Goal: Task Accomplishment & Management: Use online tool/utility

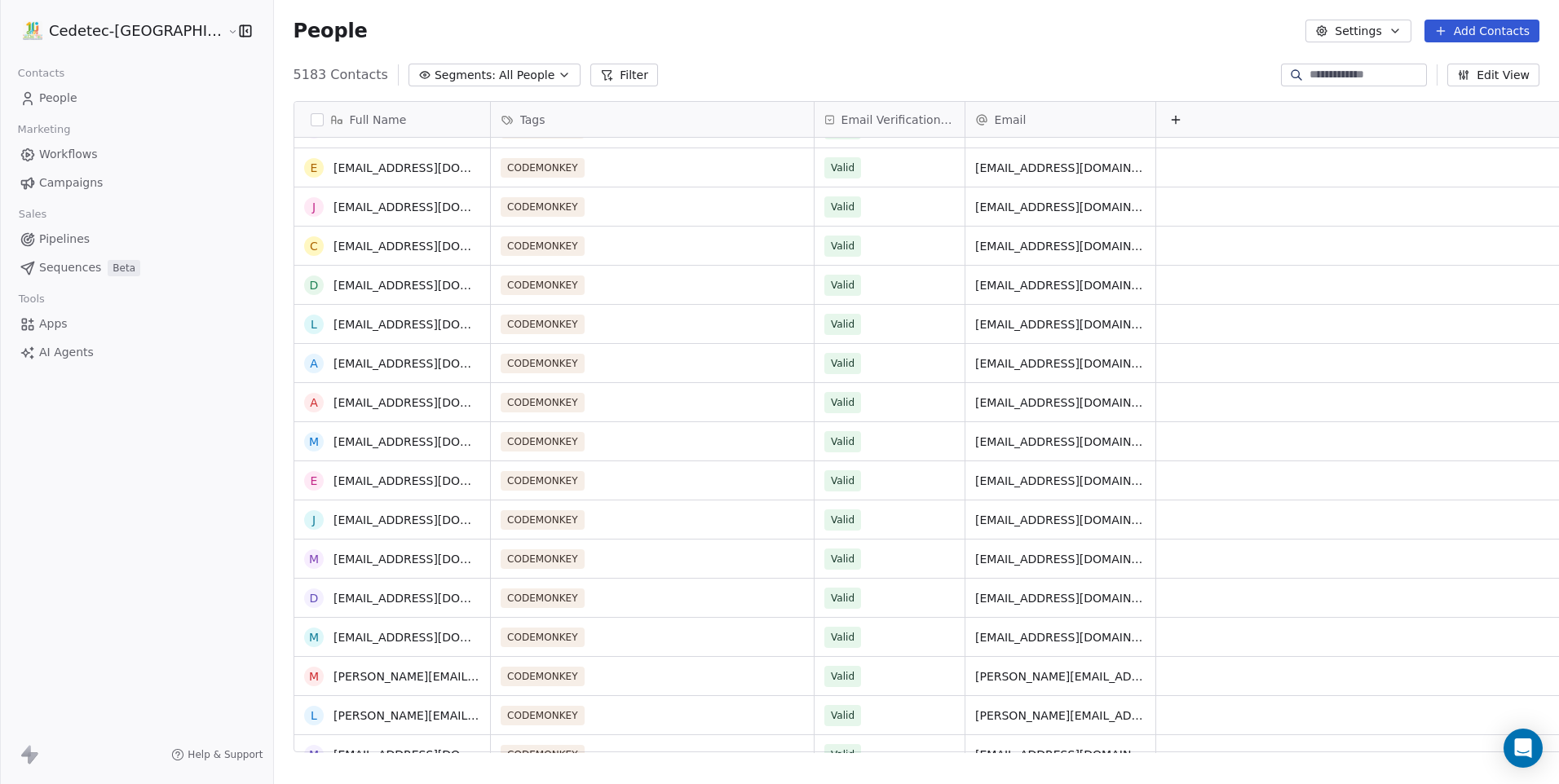
scroll to position [530, 0]
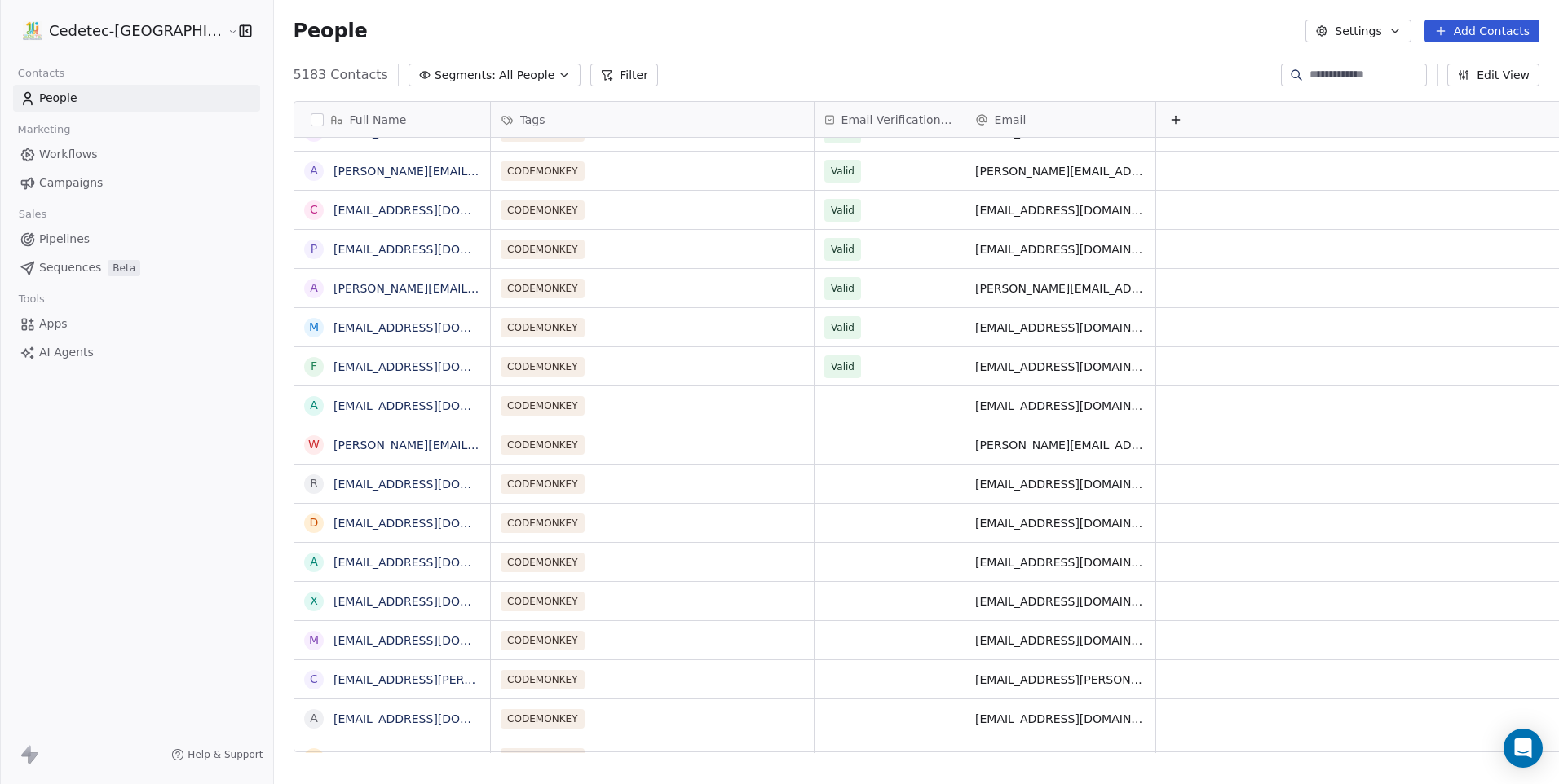
scroll to position [6116, 0]
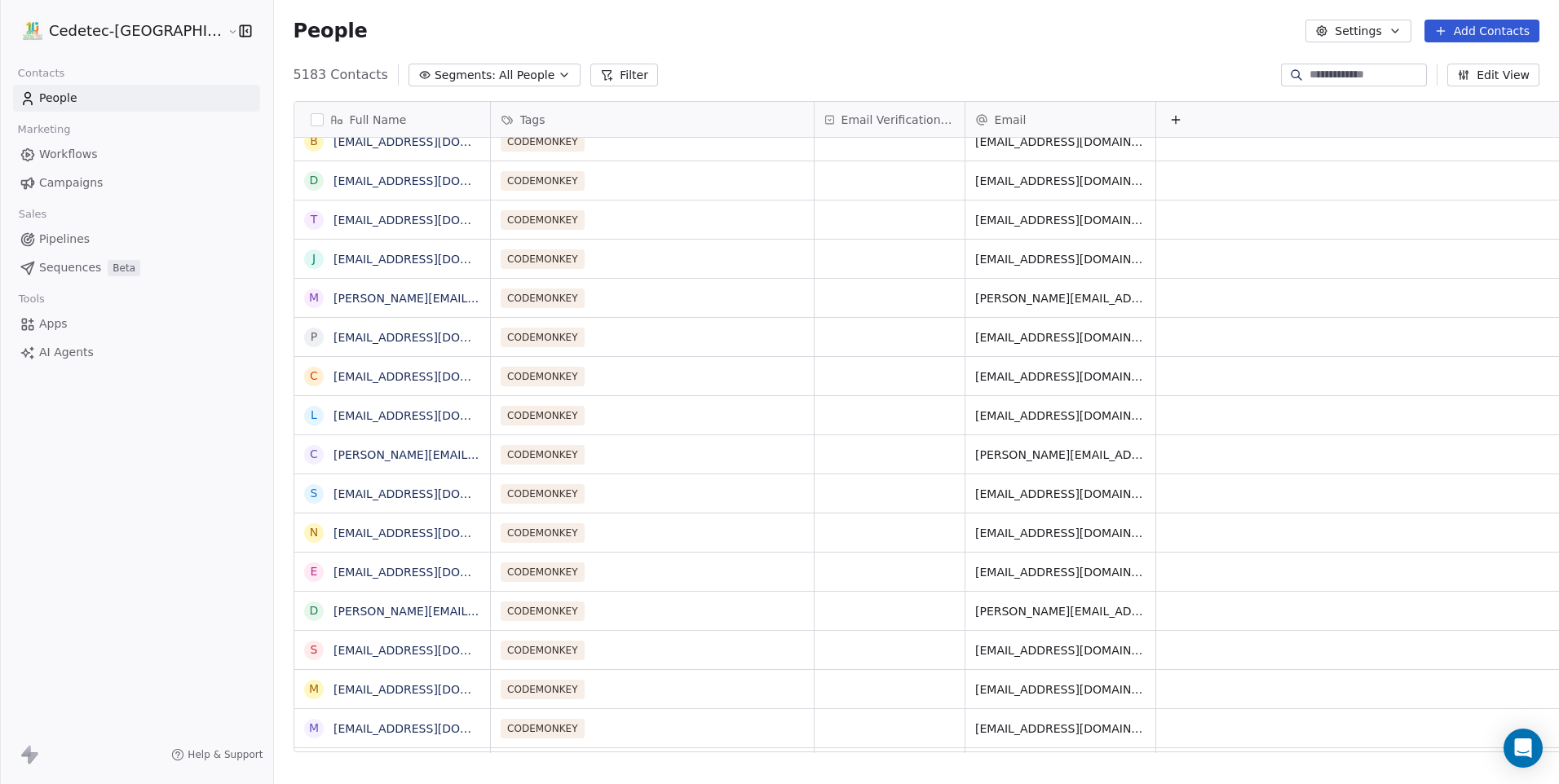
click at [1514, 32] on button "Add Contacts" at bounding box center [1482, 31] width 115 height 23
click at [1484, 89] on span "Import from CSV" at bounding box center [1481, 93] width 94 height 17
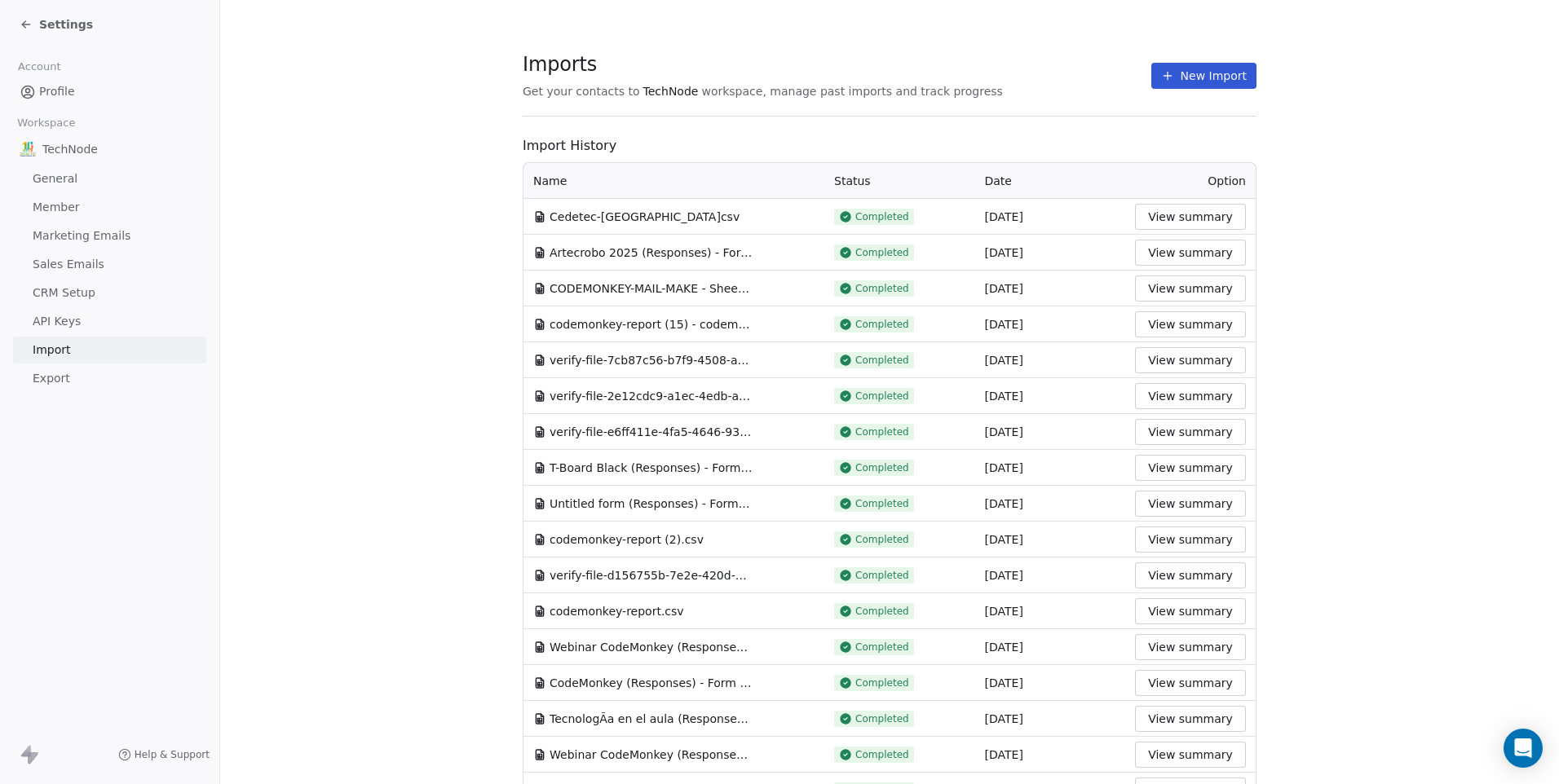
click at [1181, 79] on button "New Import" at bounding box center [1203, 76] width 105 height 26
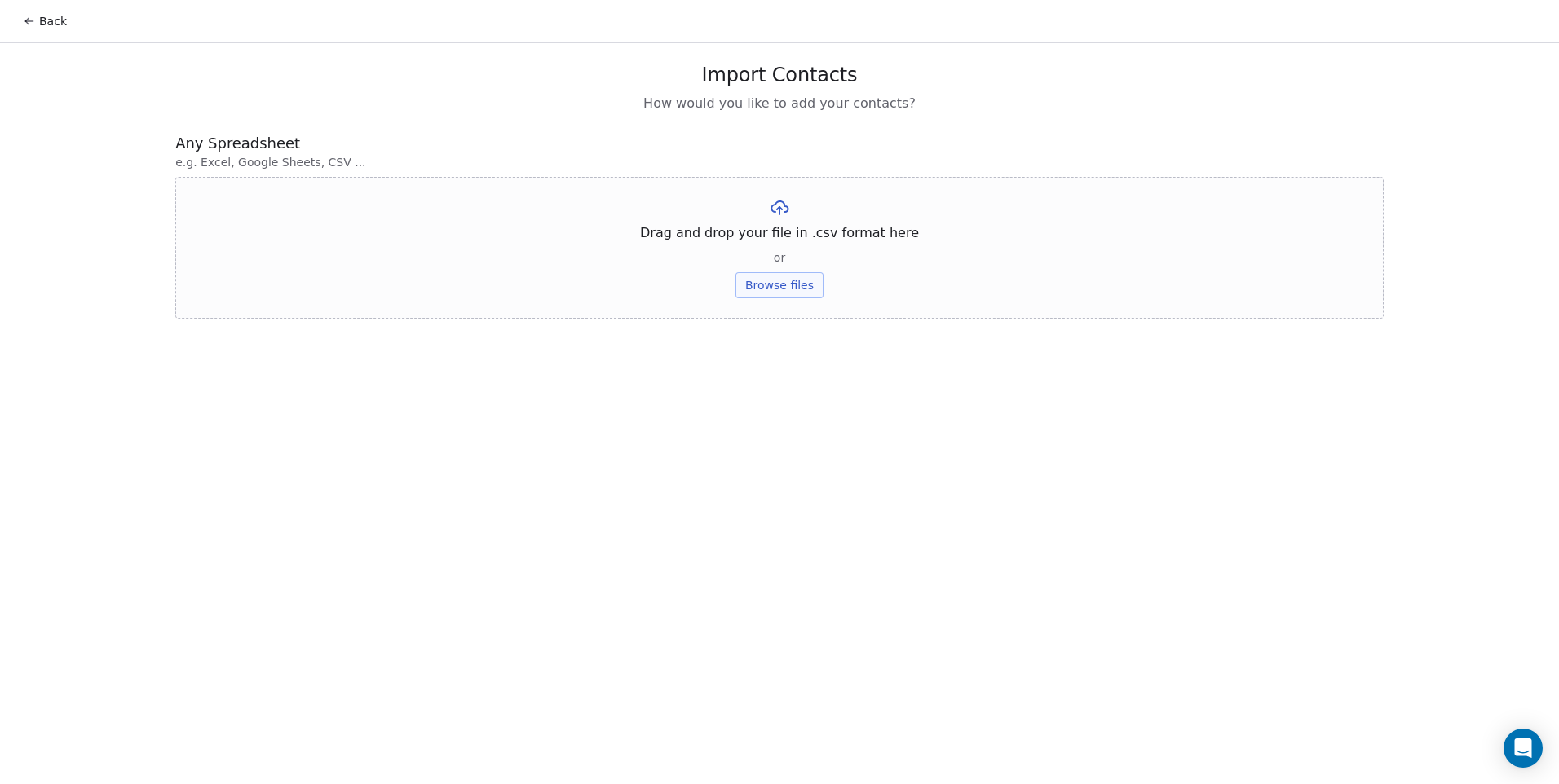
click at [778, 279] on button "Browse files" at bounding box center [779, 285] width 88 height 26
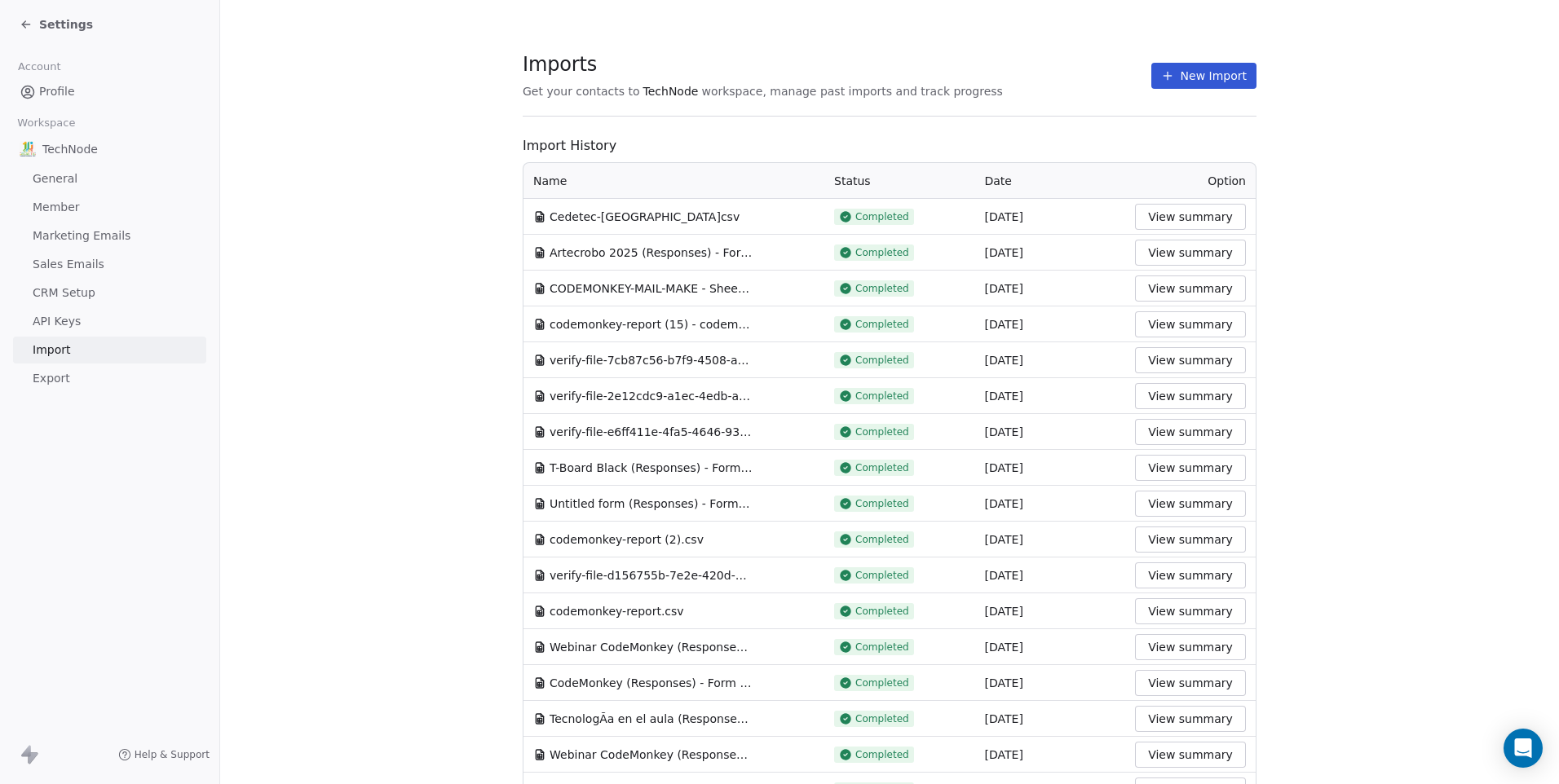
click at [1212, 71] on button "New Import" at bounding box center [1203, 76] width 105 height 26
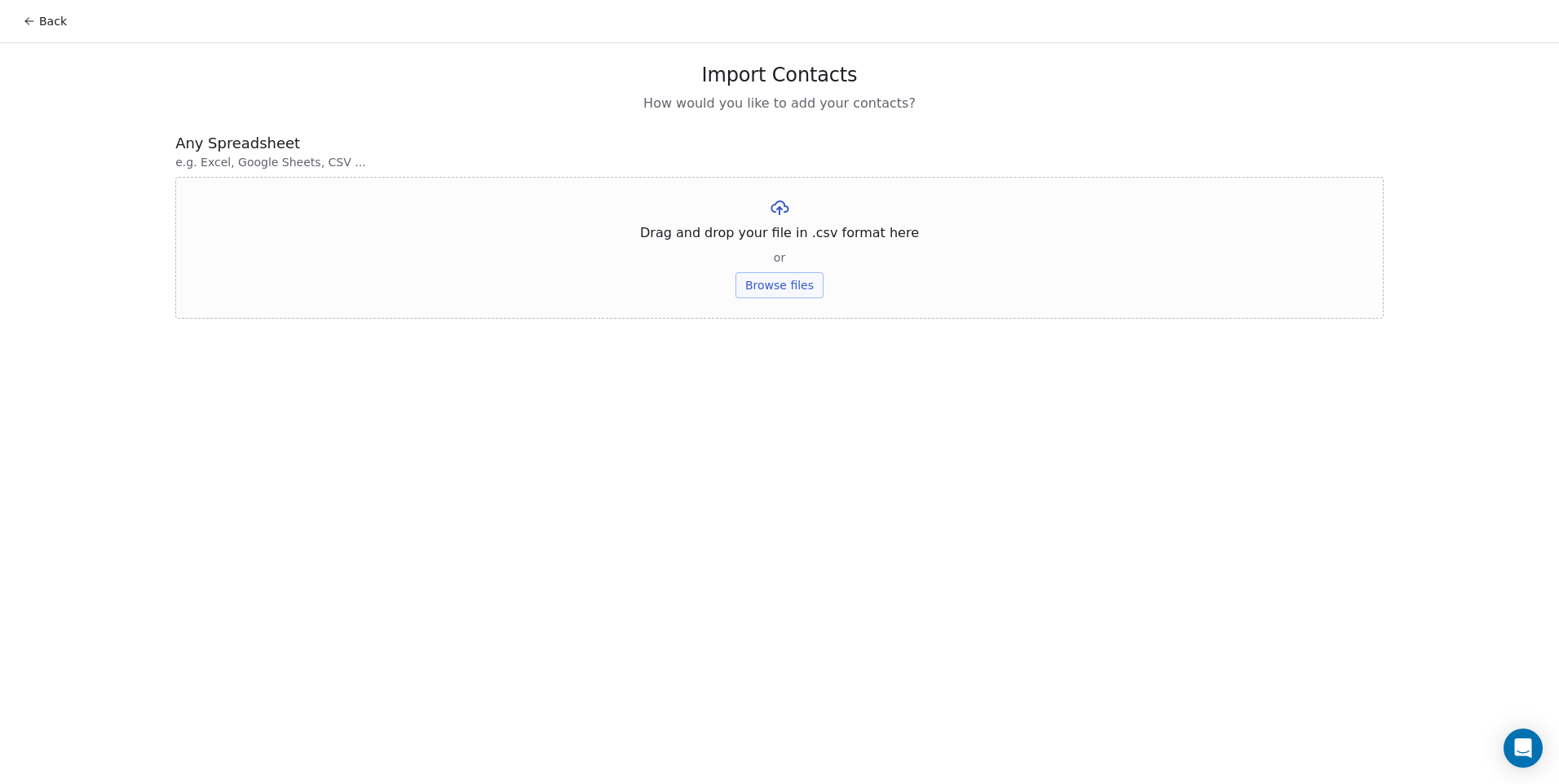
click at [776, 281] on button "Browse files" at bounding box center [779, 285] width 88 height 26
click at [780, 248] on button "Upload" at bounding box center [779, 240] width 60 height 26
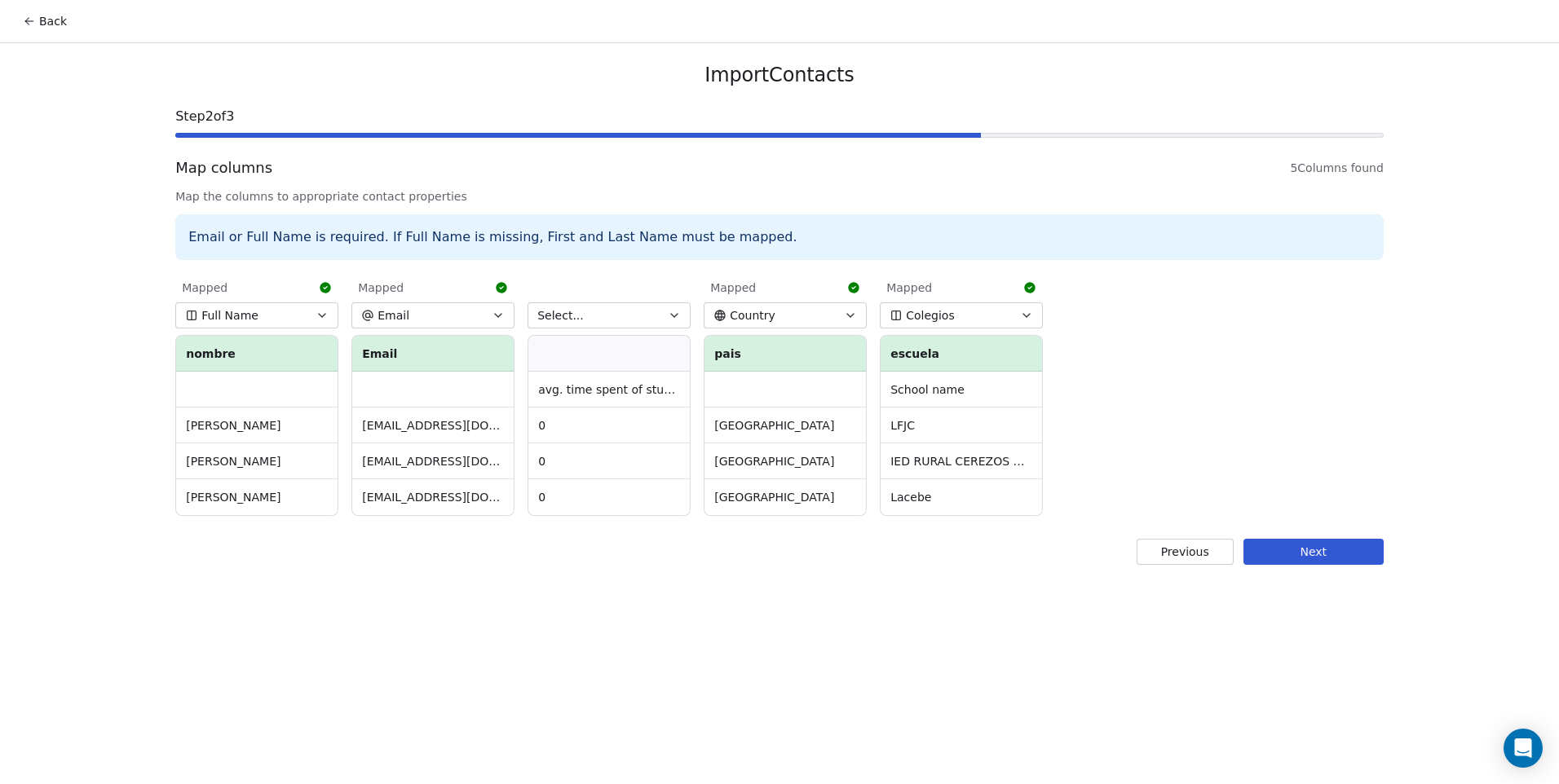
click at [598, 326] on button "Select..." at bounding box center [609, 315] width 163 height 26
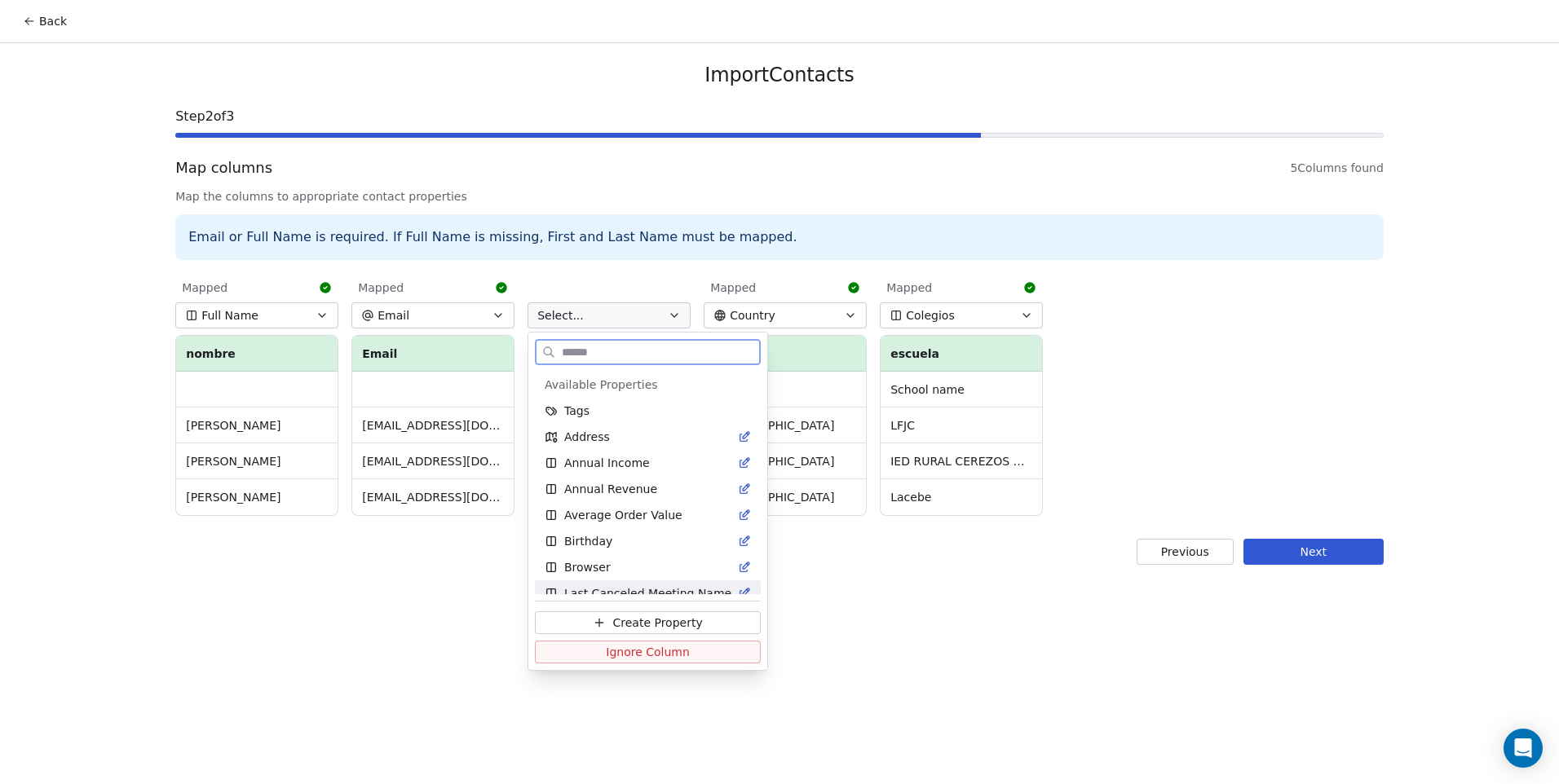
click at [637, 649] on span "Ignore Column" at bounding box center [648, 652] width 84 height 16
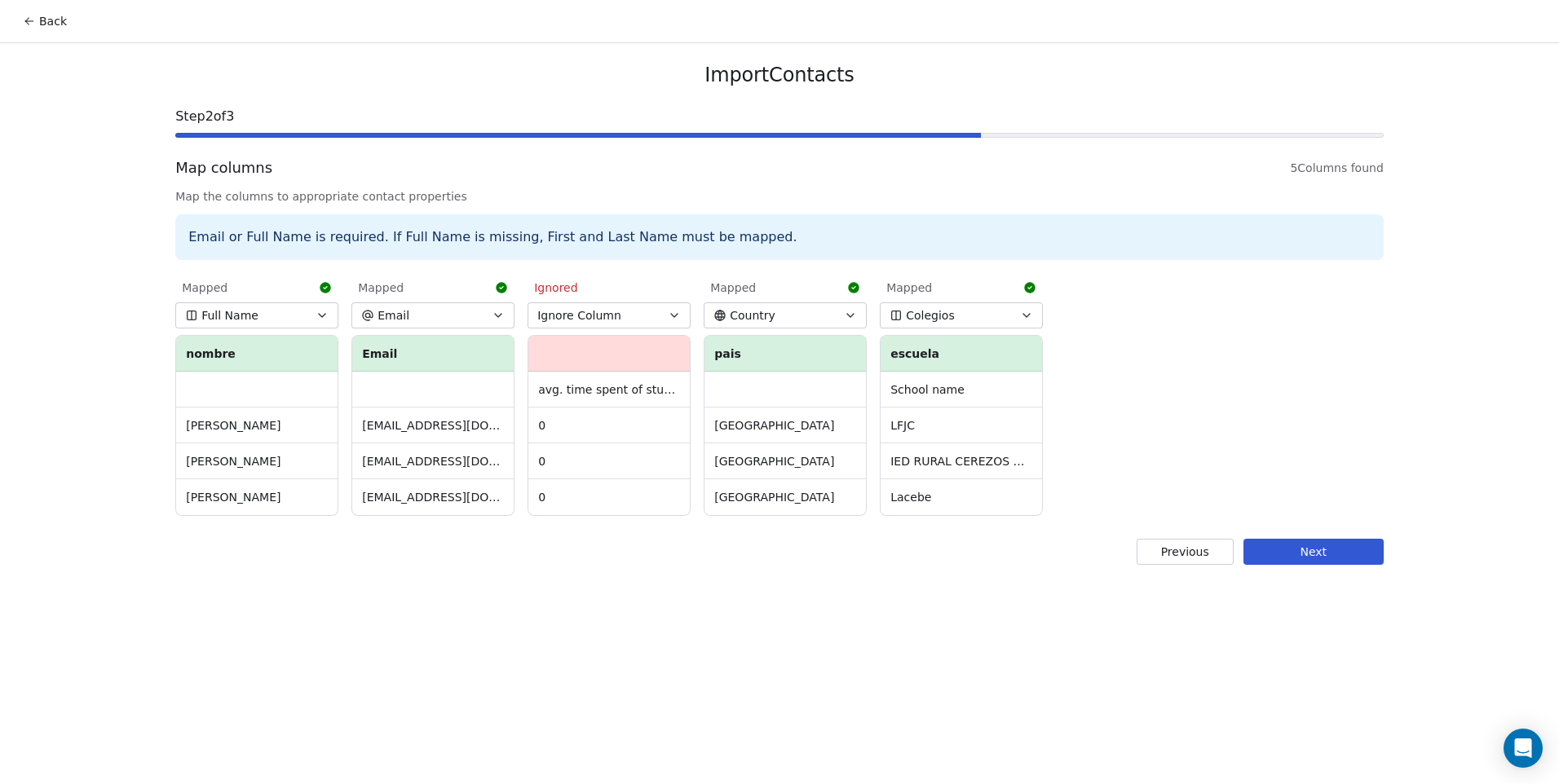
click at [1300, 541] on button "Next" at bounding box center [1313, 552] width 140 height 26
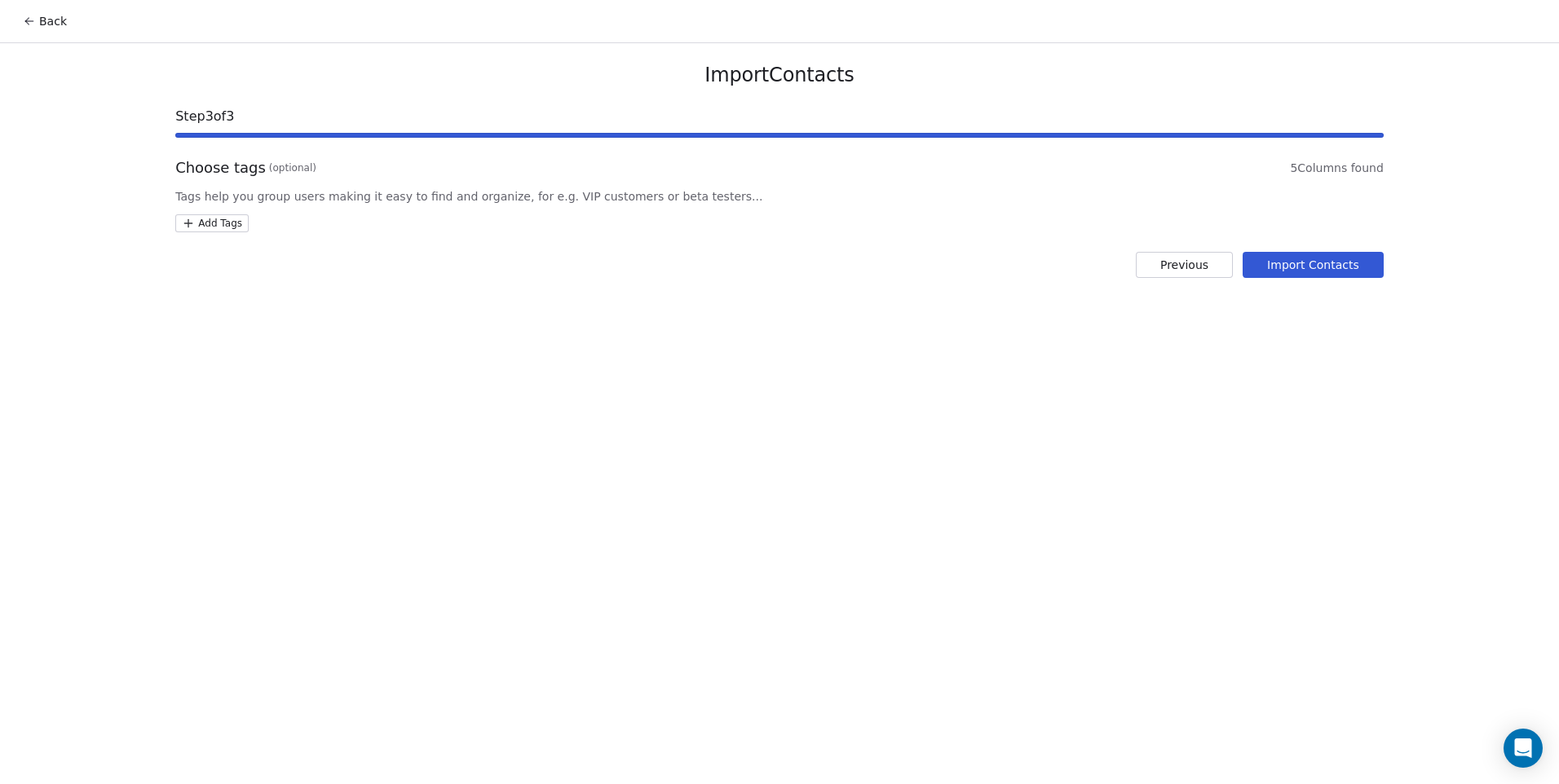
click at [229, 224] on html "Back Import Contacts Step 3 of 3 Choose tags (optional) 5 Columns found Tags he…" at bounding box center [779, 392] width 1559 height 784
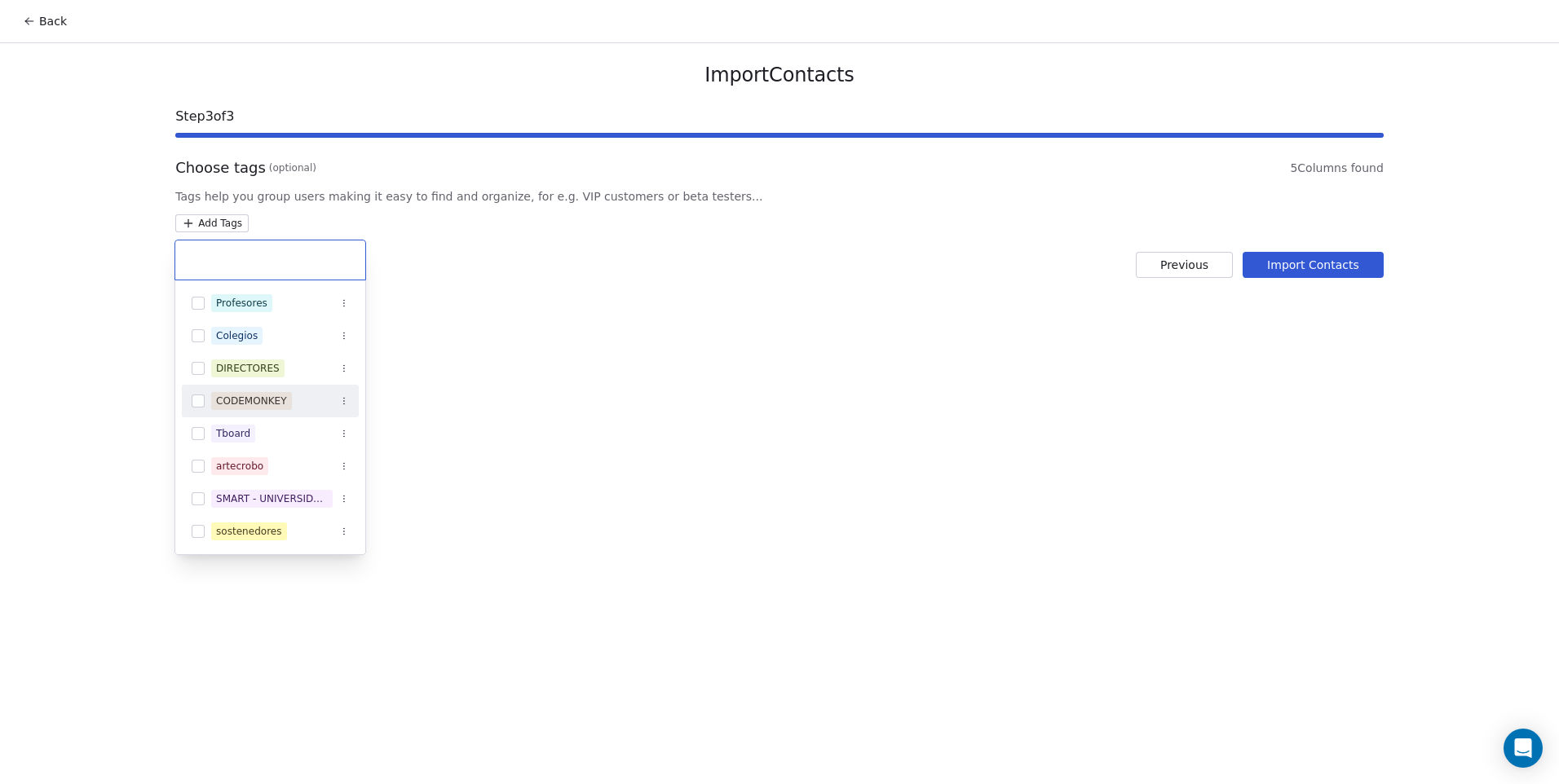
drag, startPoint x: 219, startPoint y: 396, endPoint x: 329, endPoint y: 397, distance: 110.0
click at [217, 396] on div "CODEMONKEY" at bounding box center [252, 401] width 71 height 15
click at [696, 397] on html "Back Import Contacts Step 3 of 3 Choose tags (optional) 5 Columns found Tags he…" at bounding box center [779, 392] width 1559 height 784
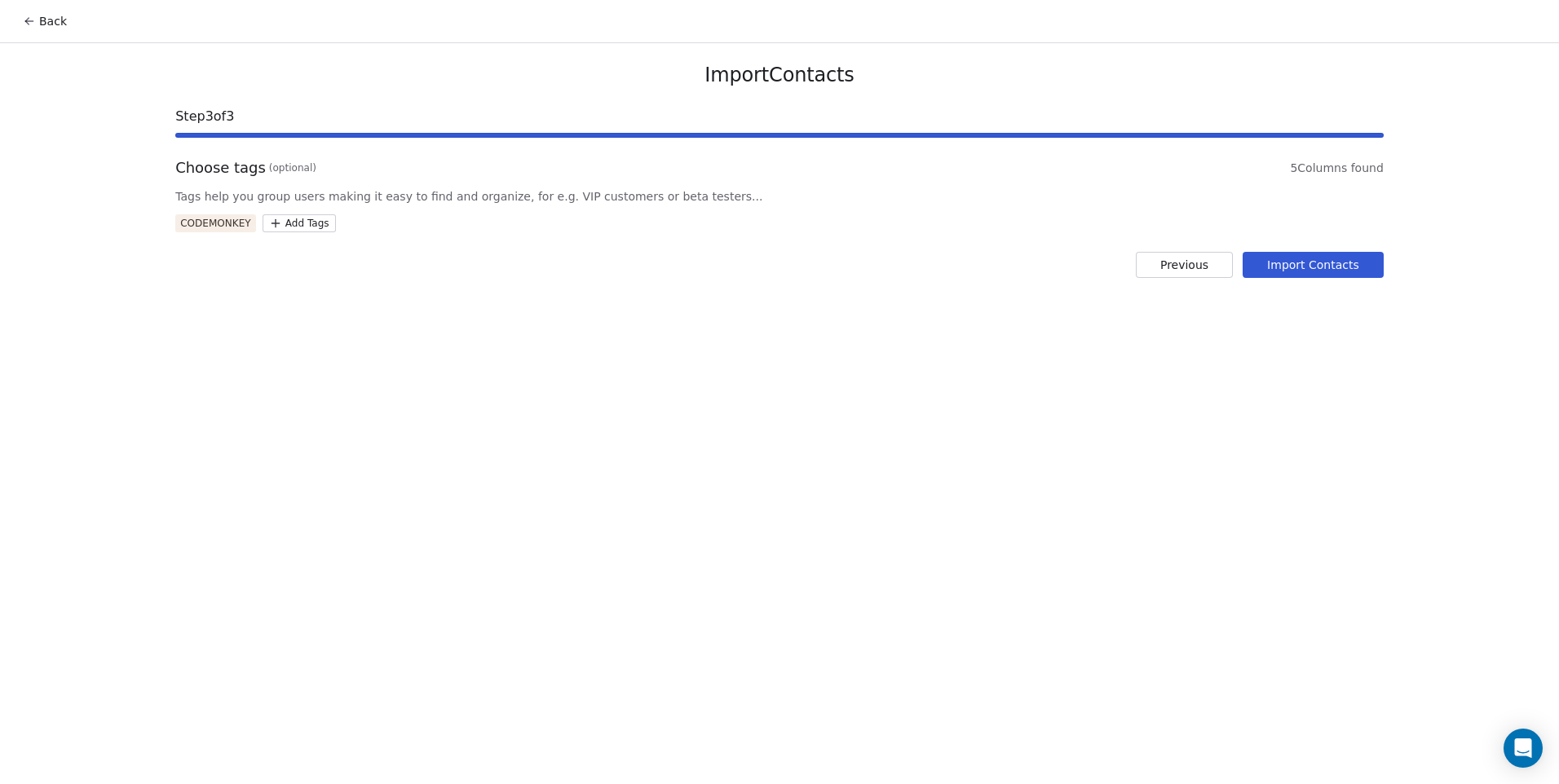
click at [1278, 265] on button "Import Contacts" at bounding box center [1313, 265] width 141 height 26
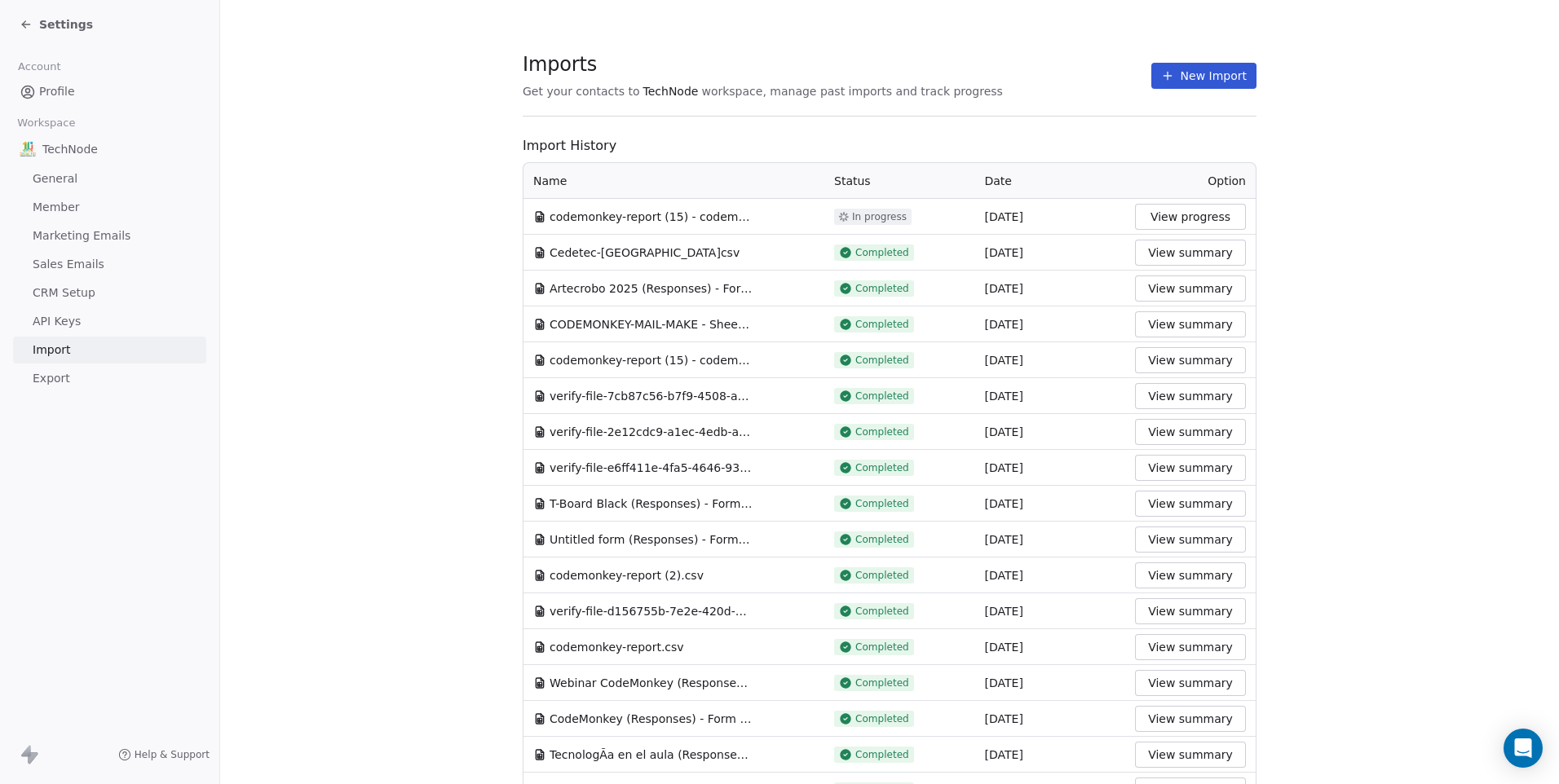
click at [69, 15] on div "Settings" at bounding box center [113, 25] width 187 height 23
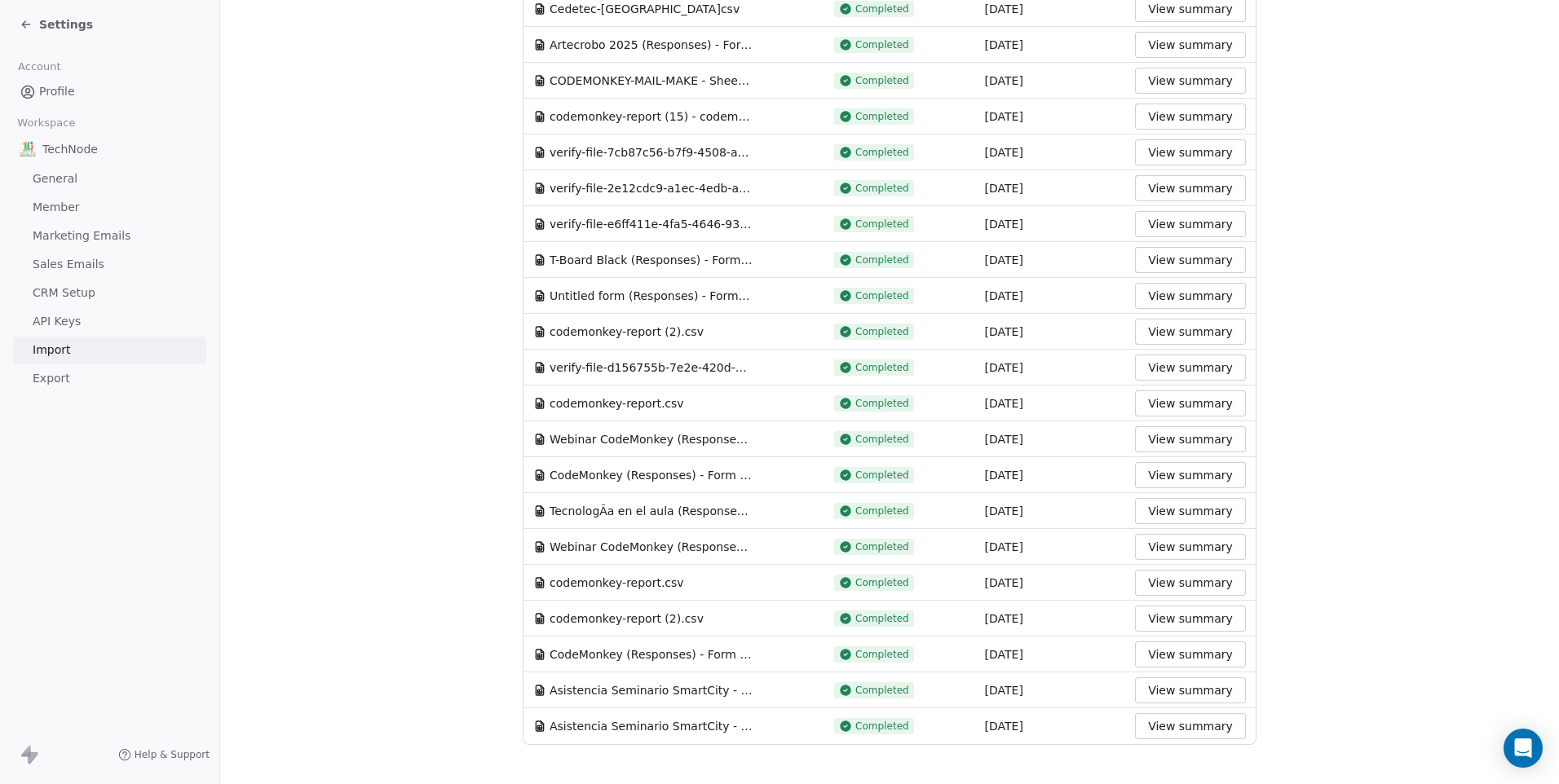
scroll to position [257, 0]
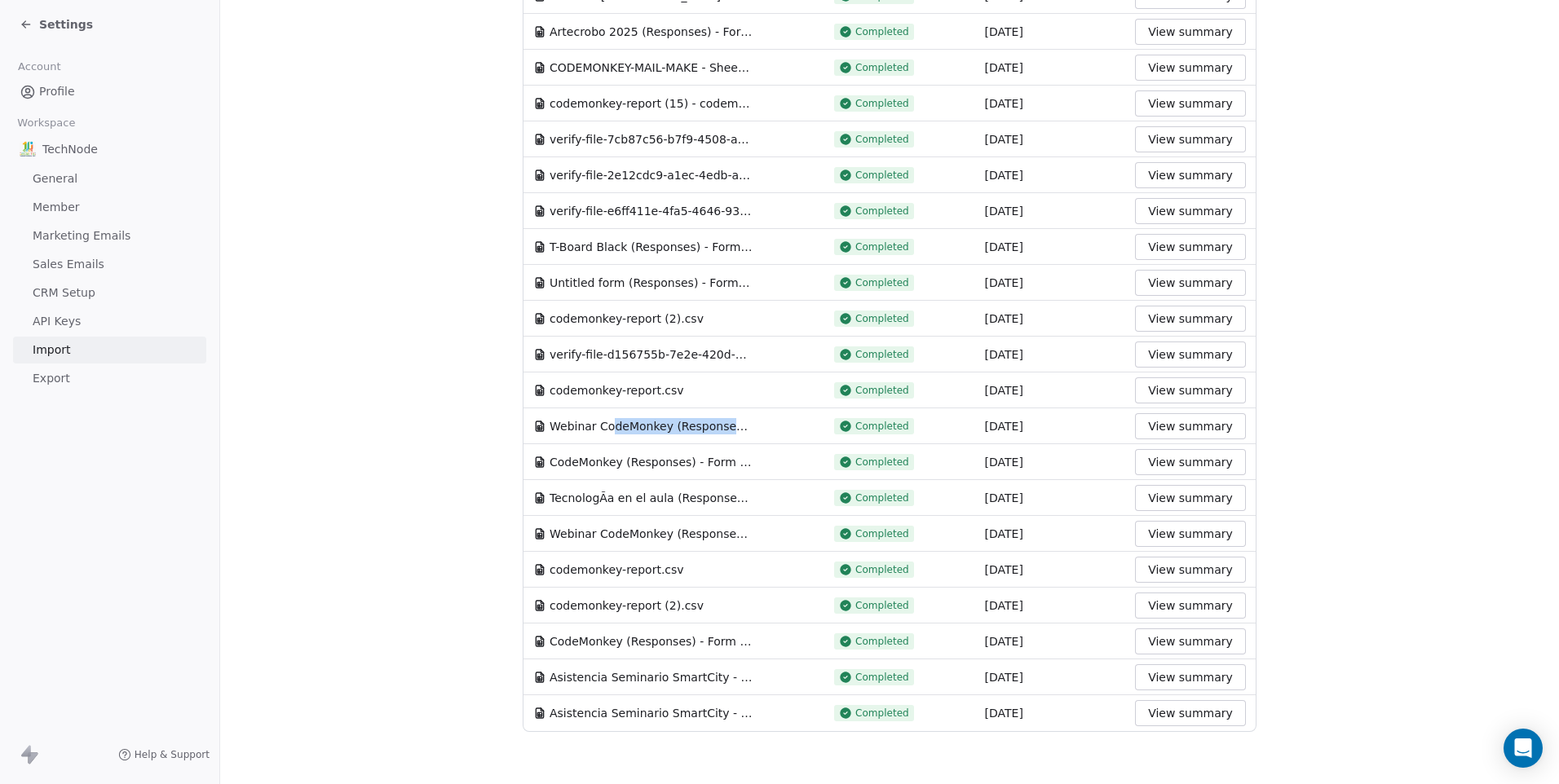
drag, startPoint x: 696, startPoint y: 427, endPoint x: 600, endPoint y: 422, distance: 96.1
click at [600, 422] on span "Webinar CodeMonkey (Responses) - Form Responses 1 (1).csv" at bounding box center [651, 427] width 204 height 16
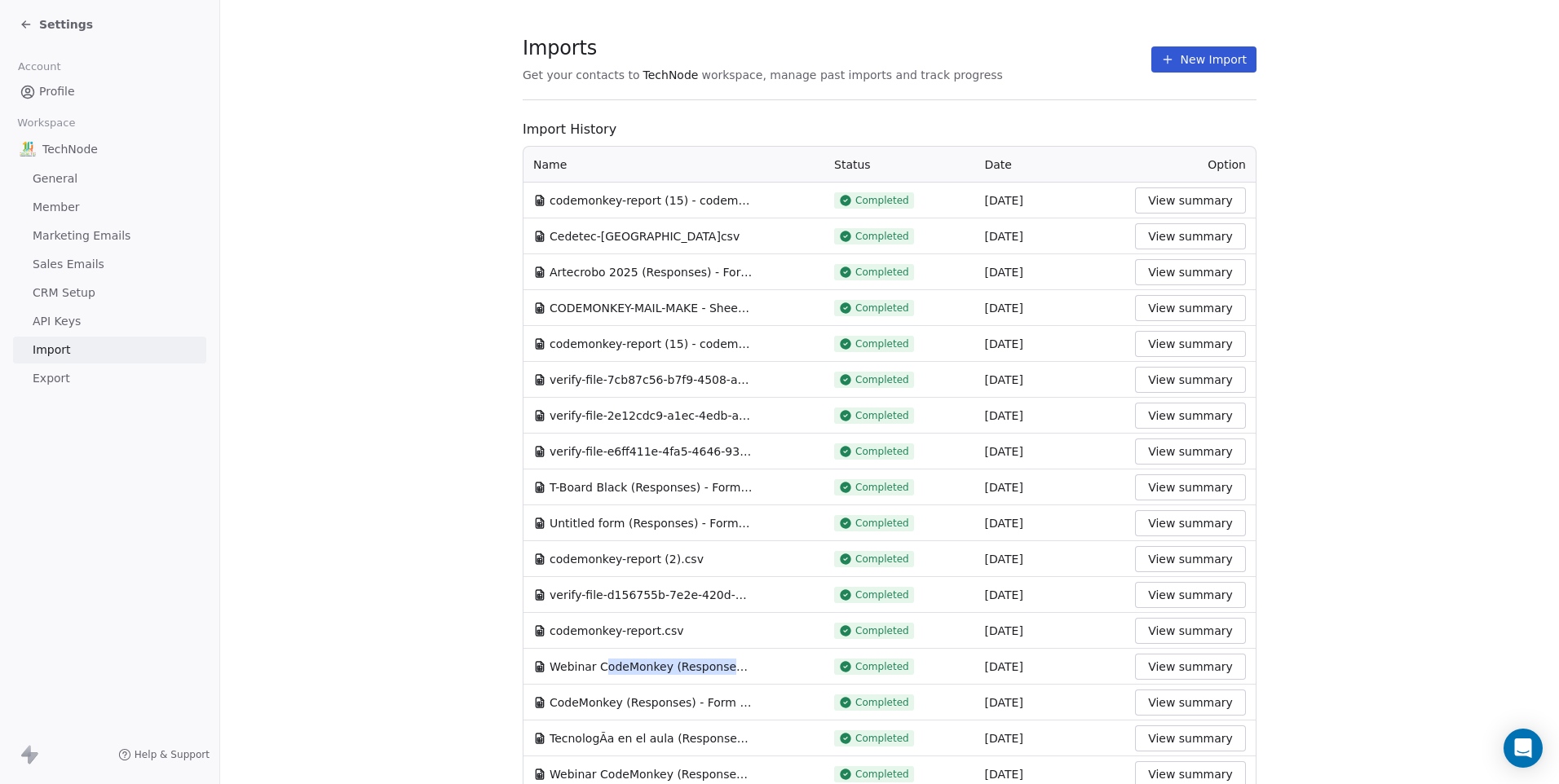
scroll to position [12, 0]
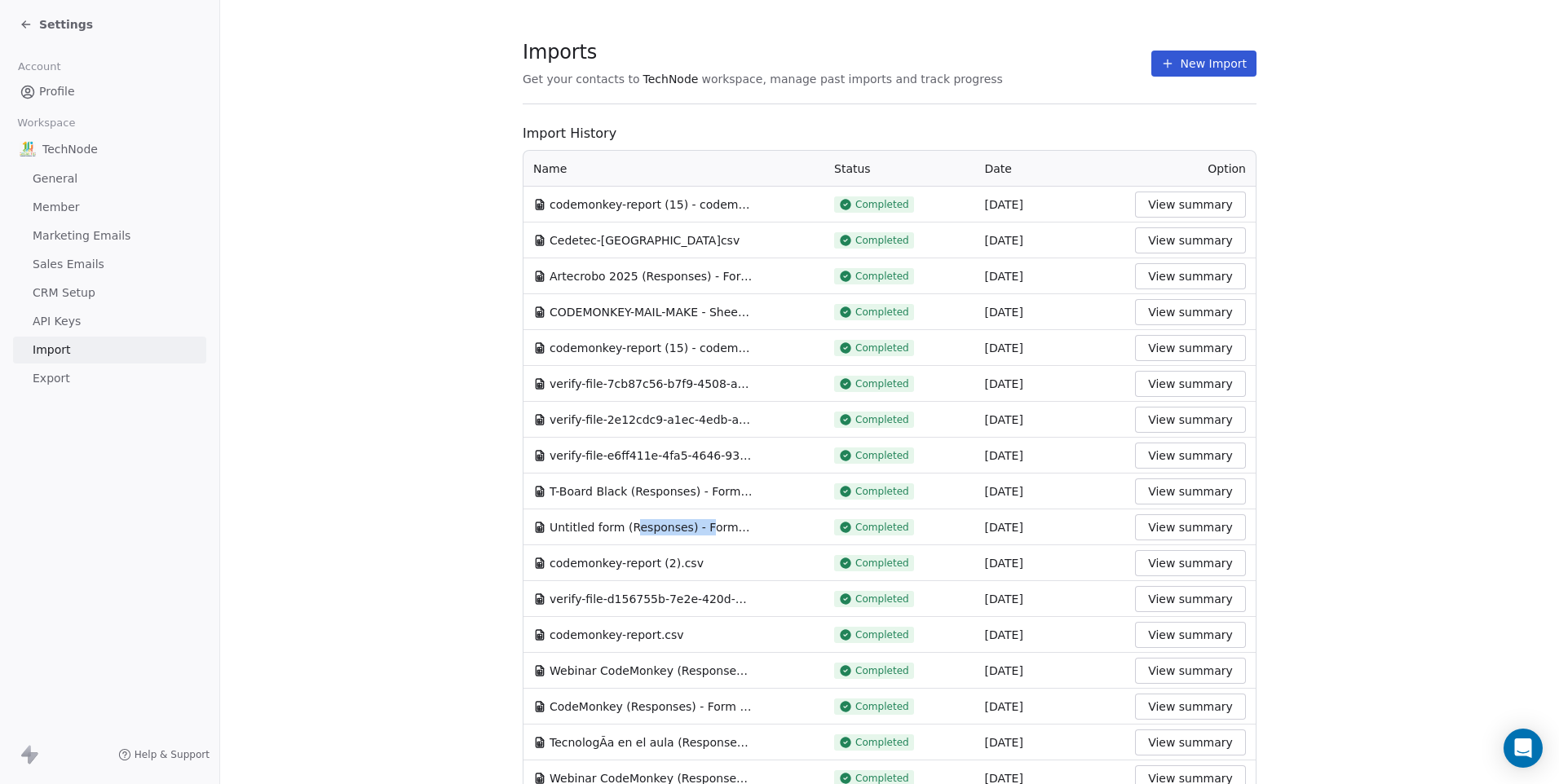
drag, startPoint x: 697, startPoint y: 530, endPoint x: 626, endPoint y: 525, distance: 71.2
click at [626, 525] on span "Untitled form (Responses) - Form Responses 1.csv" at bounding box center [651, 528] width 204 height 16
click at [1212, 69] on button "New Import" at bounding box center [1203, 64] width 105 height 26
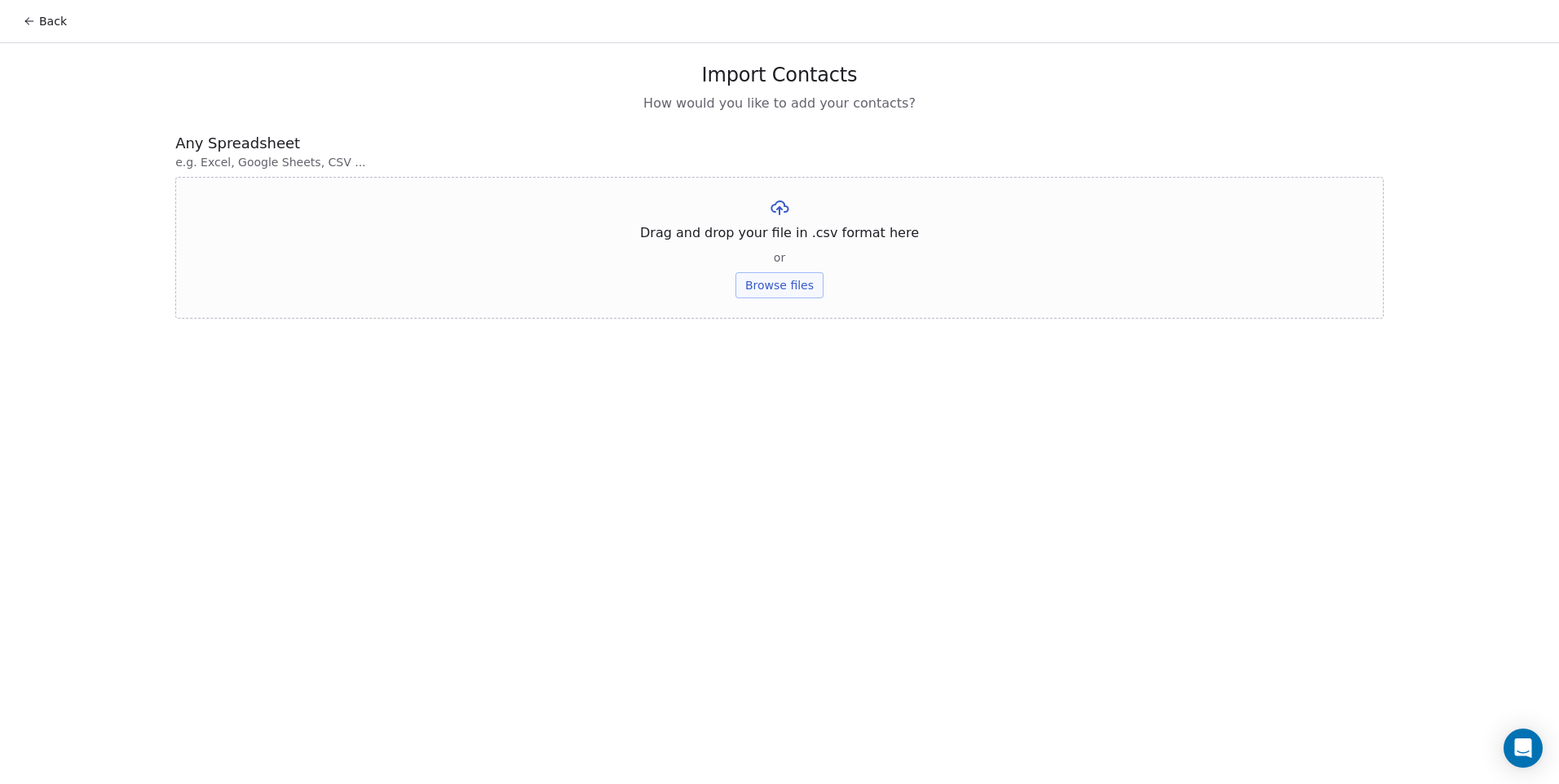
click at [786, 292] on button "Browse files" at bounding box center [779, 285] width 88 height 26
click at [773, 245] on button "Upload" at bounding box center [779, 240] width 60 height 26
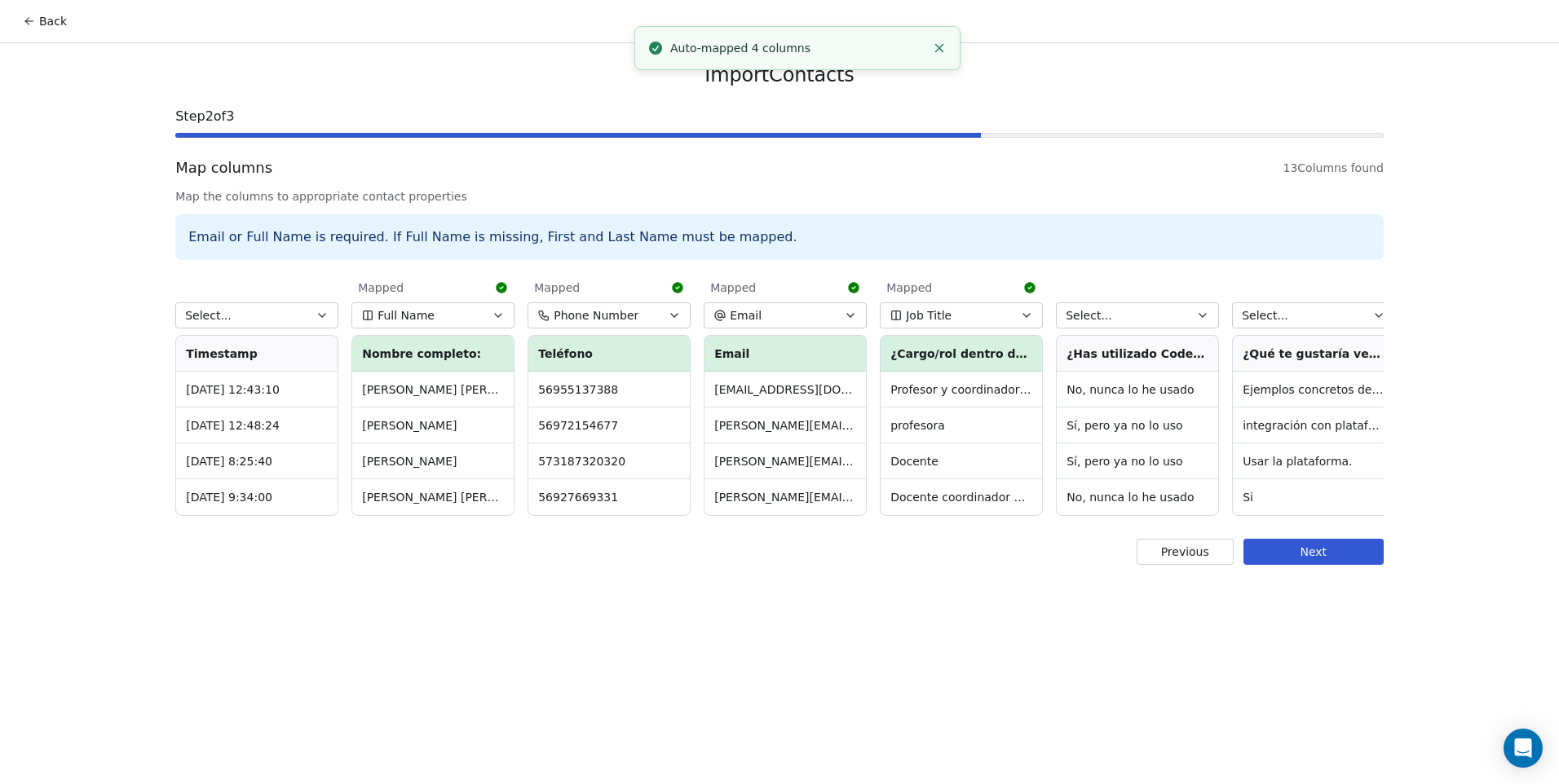
click at [282, 319] on button "Select..." at bounding box center [256, 315] width 163 height 26
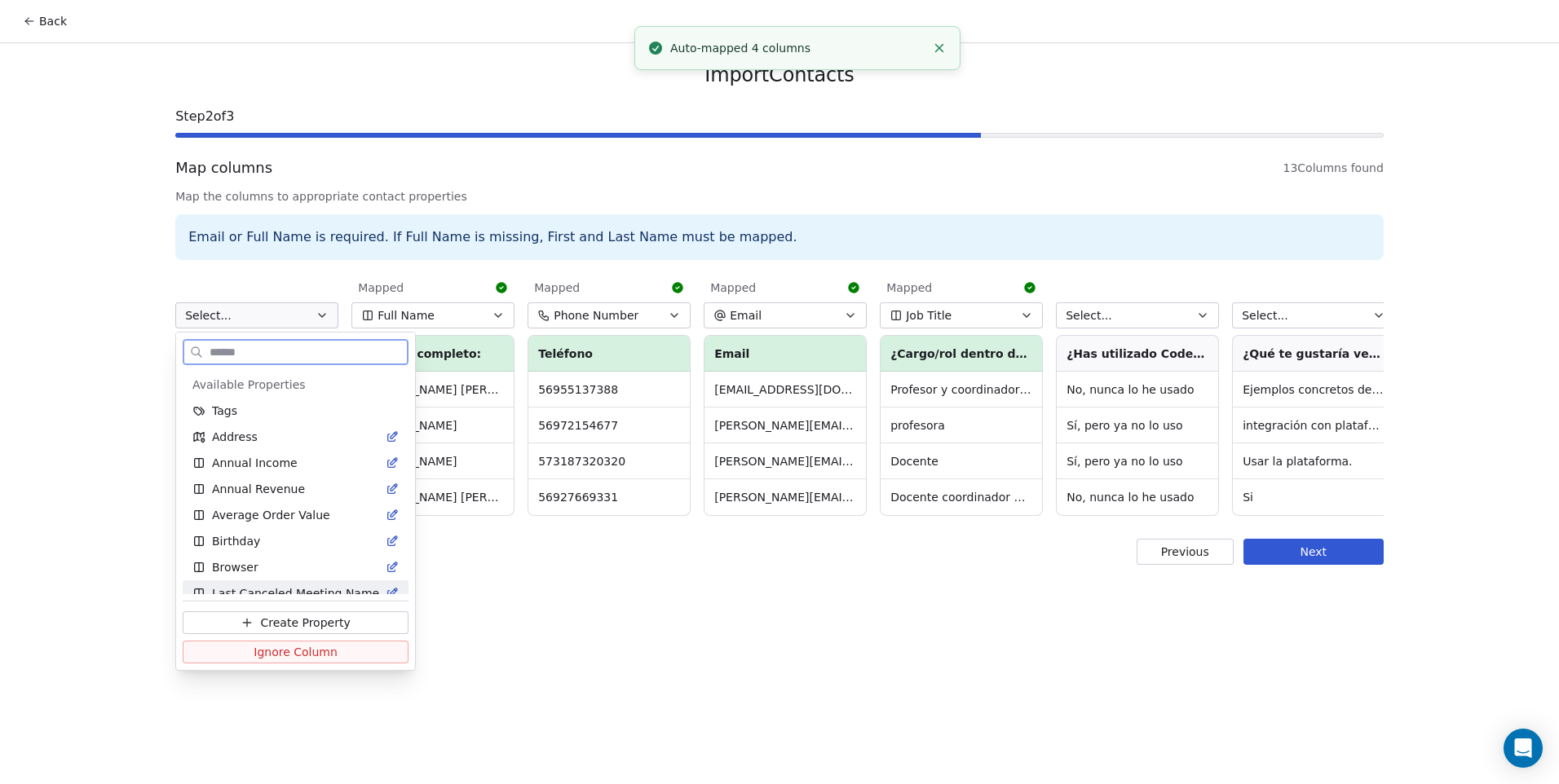
click at [339, 658] on button "Ignore Column" at bounding box center [296, 652] width 226 height 23
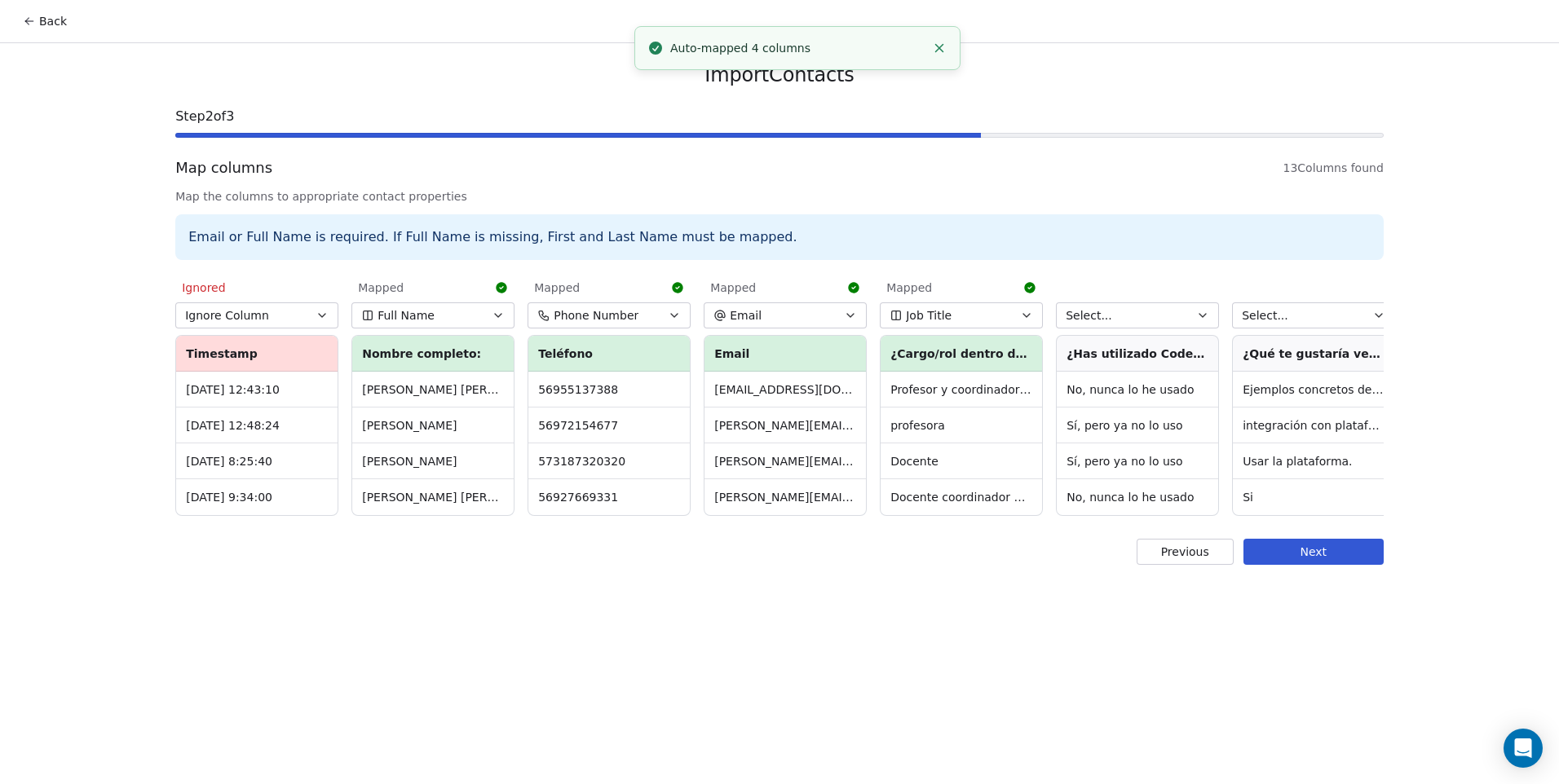
click at [1184, 319] on button "Select..." at bounding box center [1137, 315] width 163 height 26
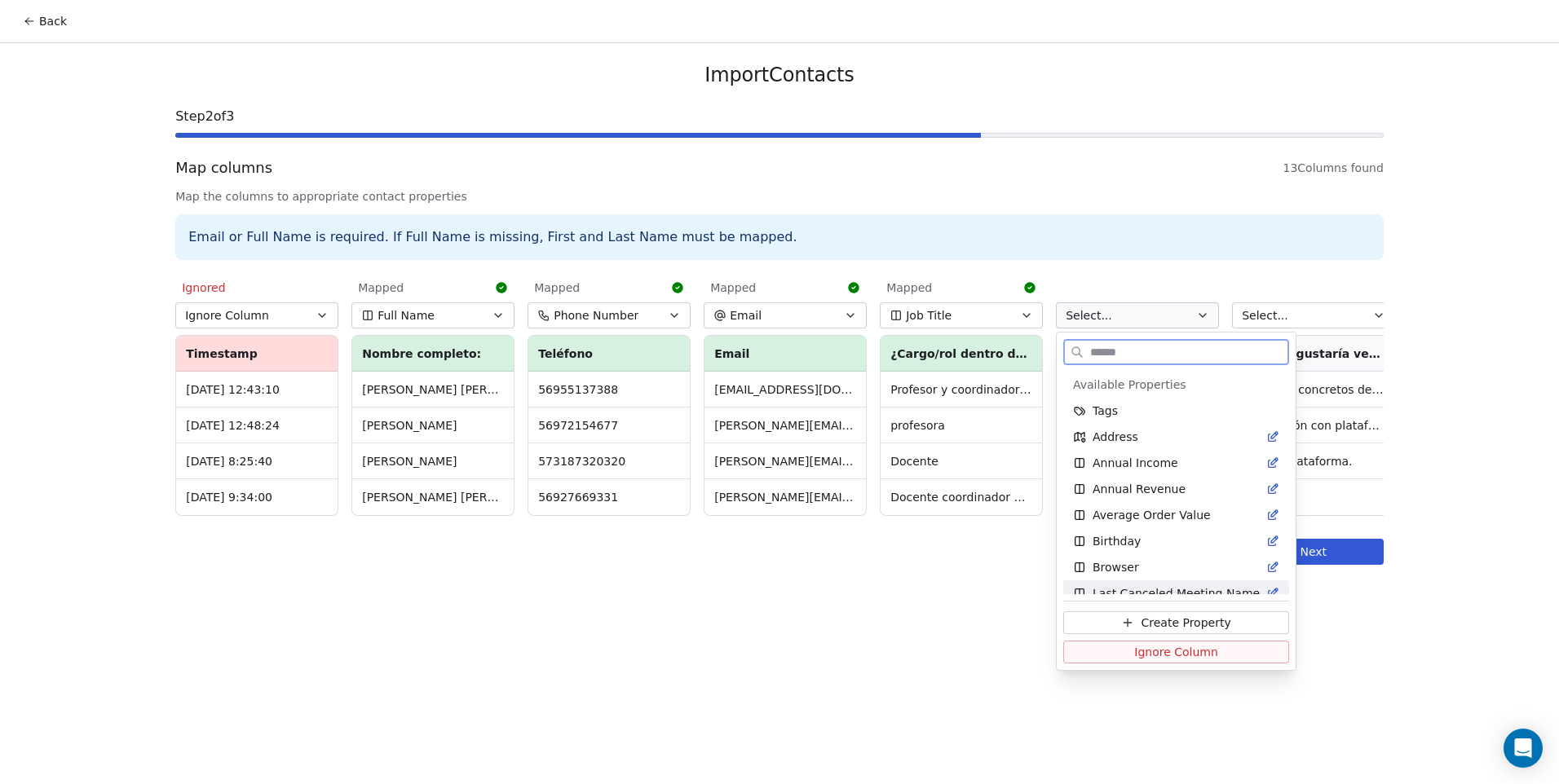
click at [1134, 656] on span "Ignore Column" at bounding box center [1176, 652] width 84 height 16
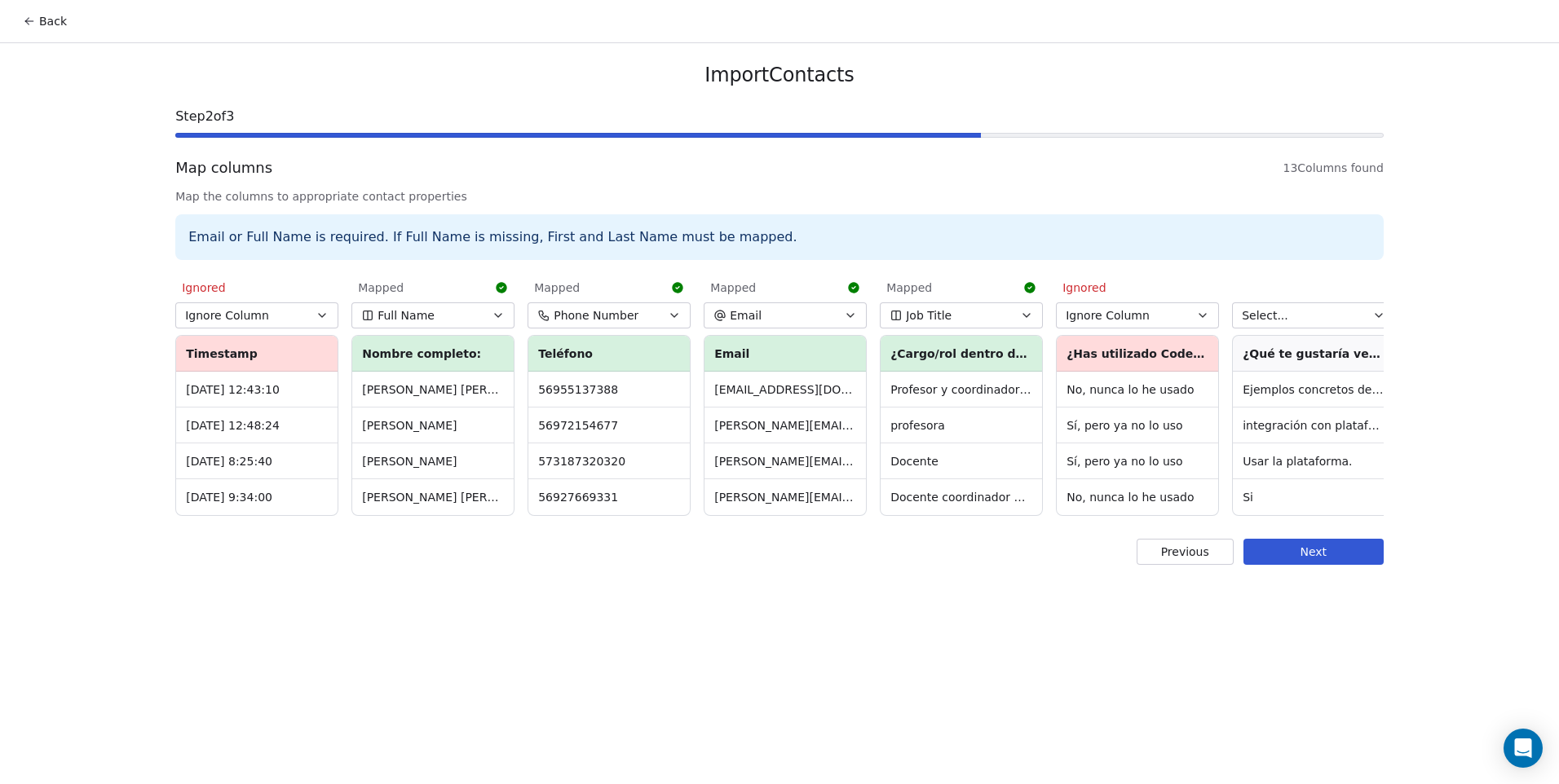
click at [1289, 315] on button "Select..." at bounding box center [1313, 315] width 163 height 26
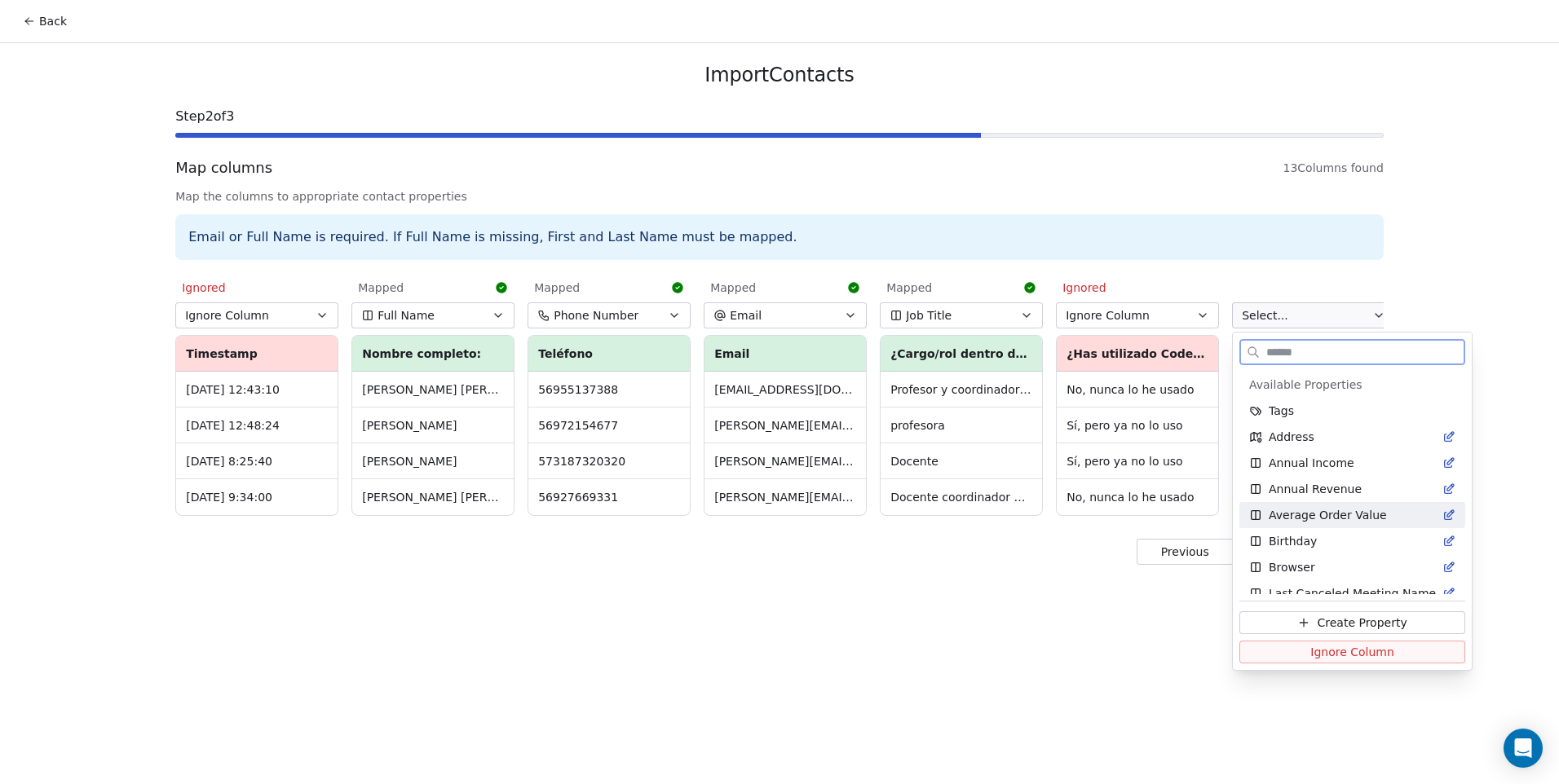
click at [1280, 659] on button "Ignore Column" at bounding box center [1353, 652] width 226 height 23
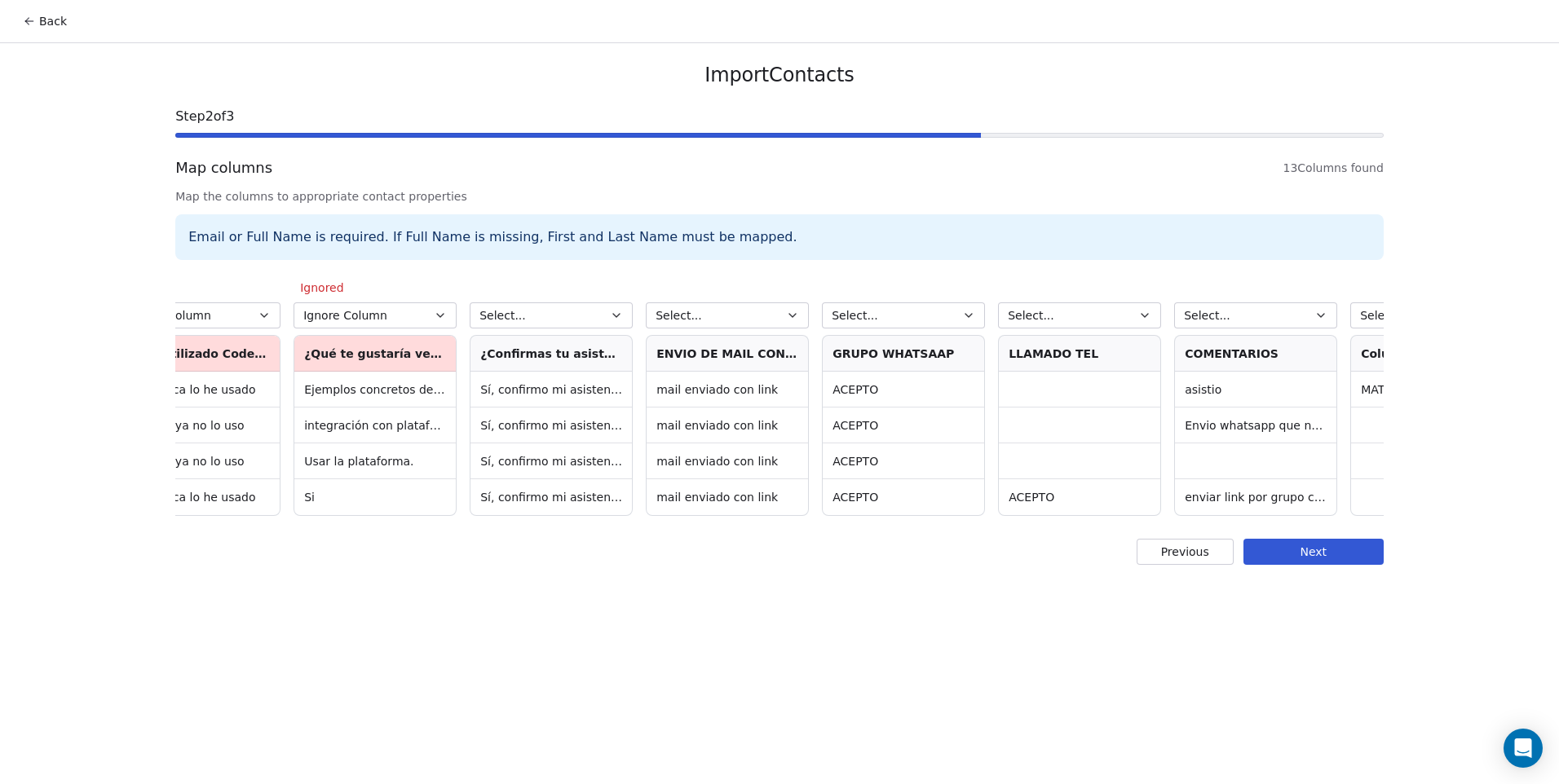
scroll to position [0, 1068]
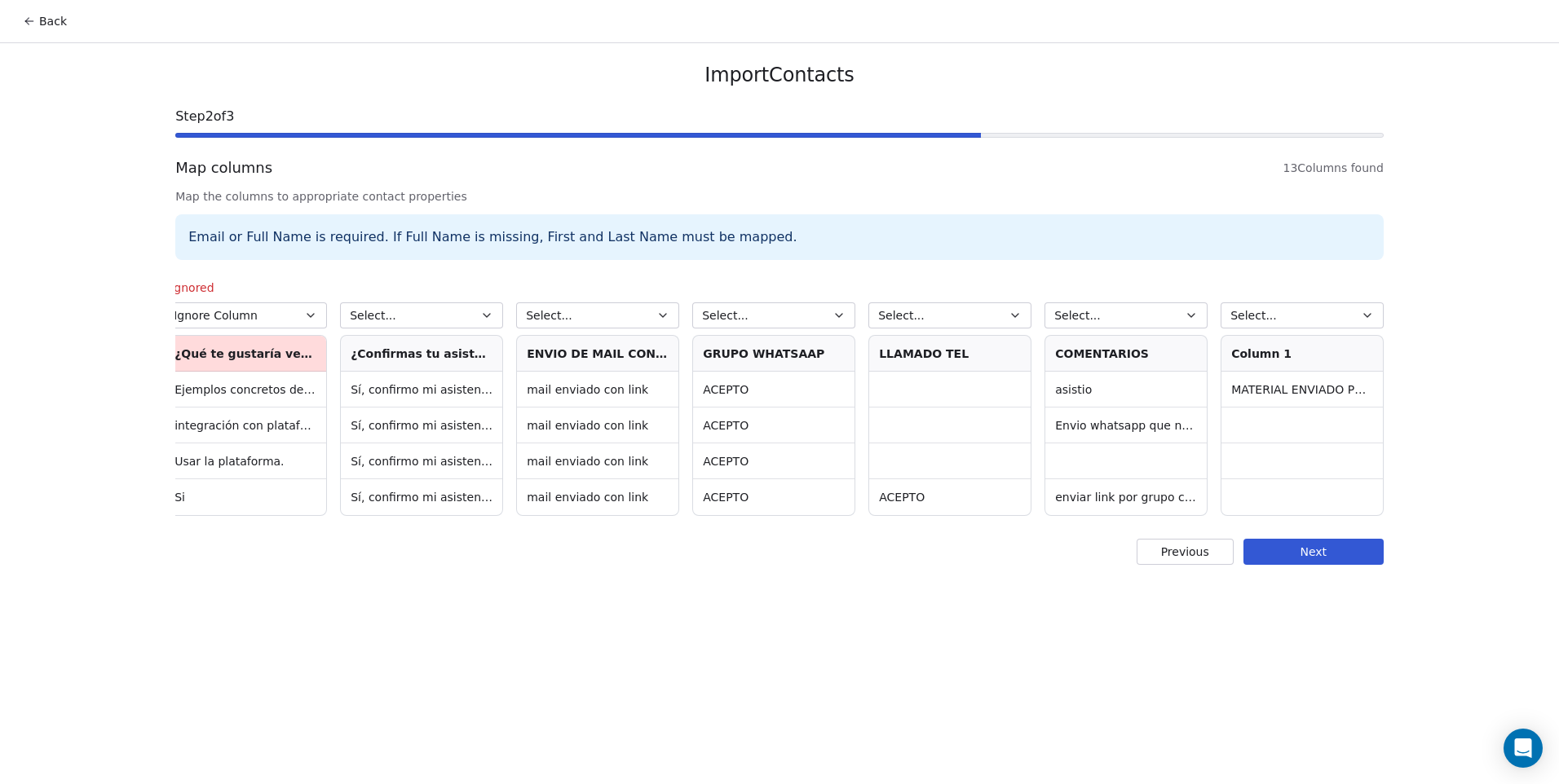
click at [467, 323] on button "Select..." at bounding box center [421, 315] width 163 height 26
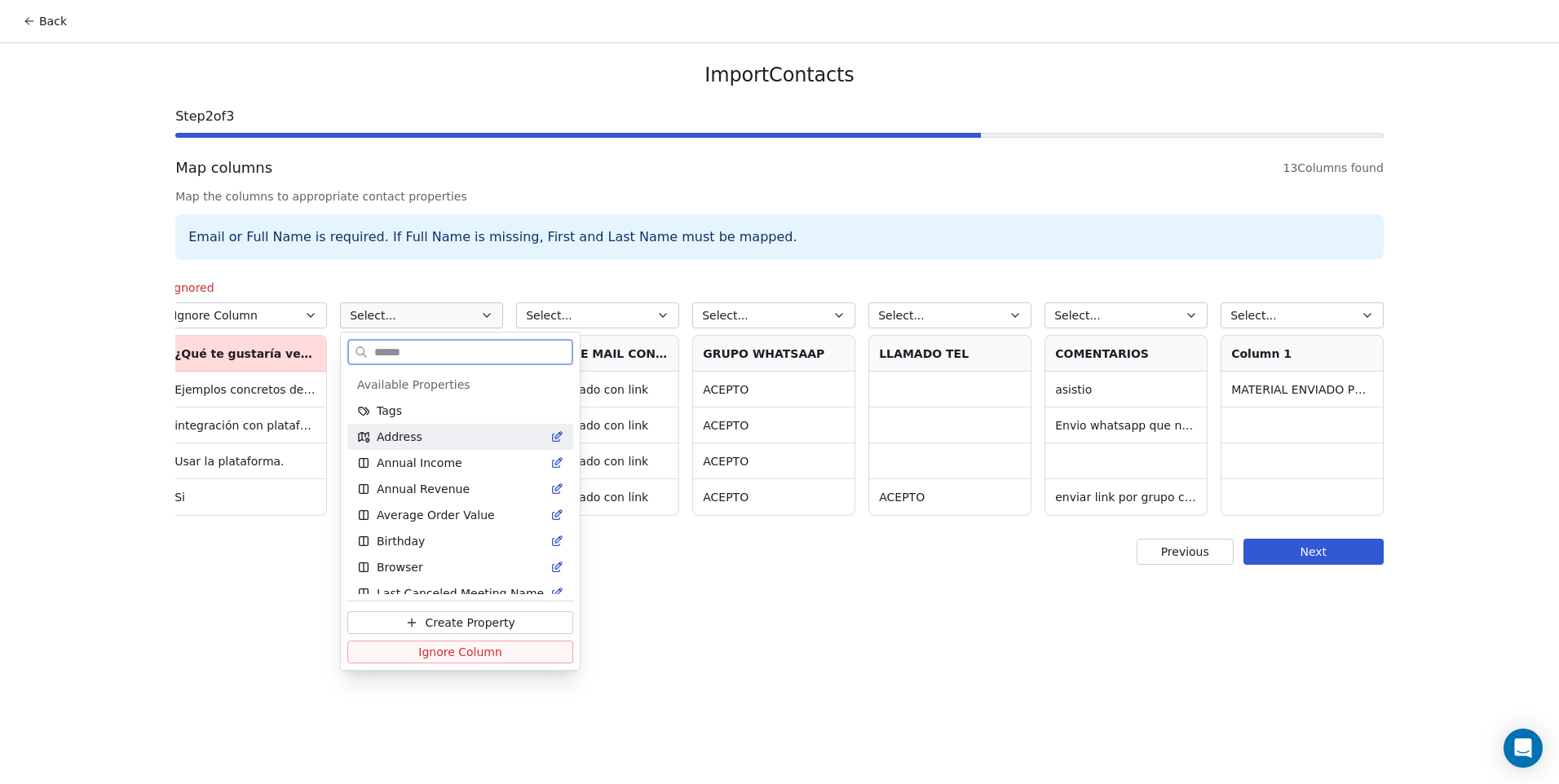
drag, startPoint x: 480, startPoint y: 649, endPoint x: 510, endPoint y: 598, distance: 59.2
click at [481, 650] on span "Ignore Column" at bounding box center [460, 652] width 84 height 16
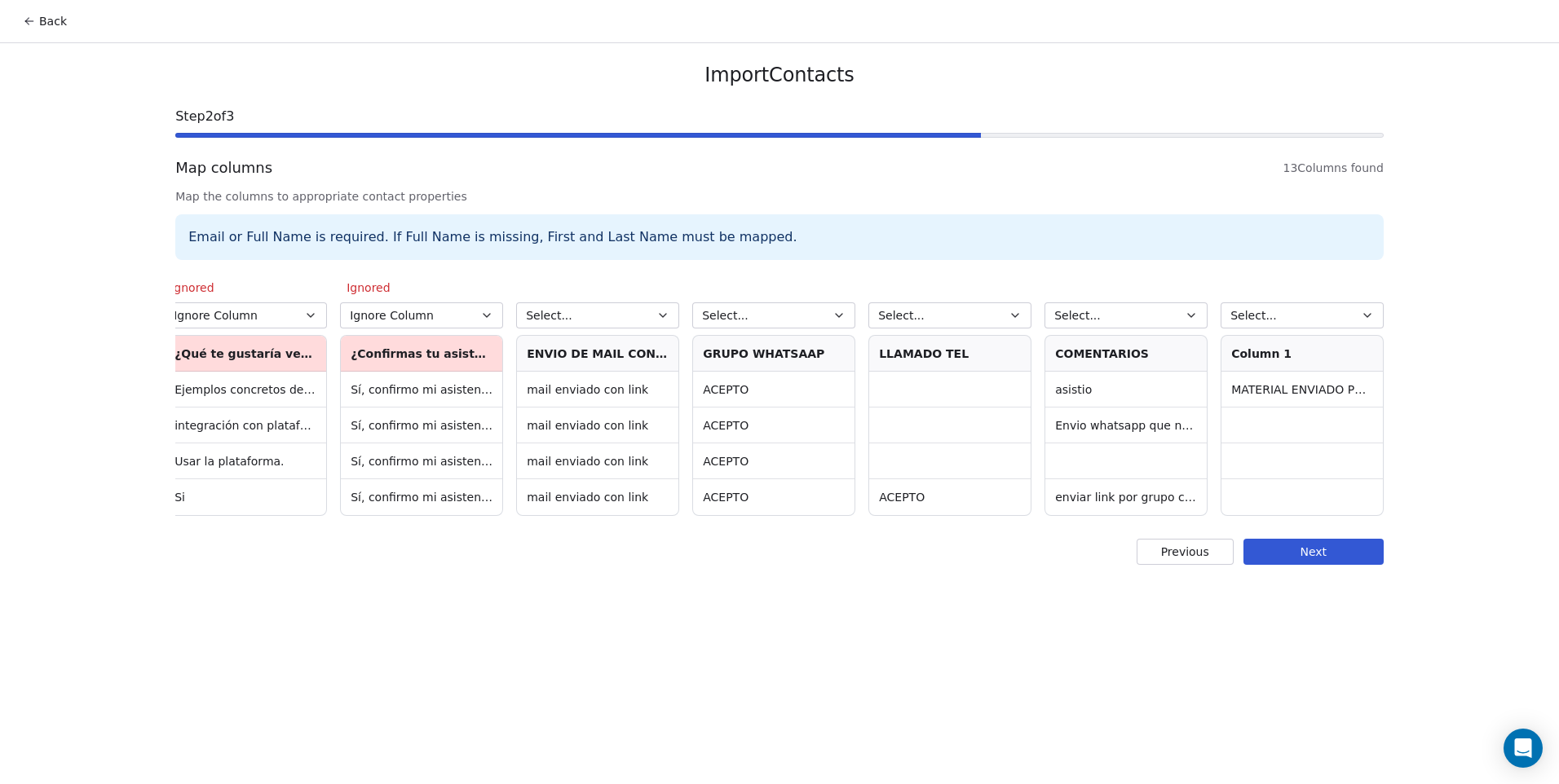
click at [611, 320] on button "Select..." at bounding box center [597, 315] width 163 height 26
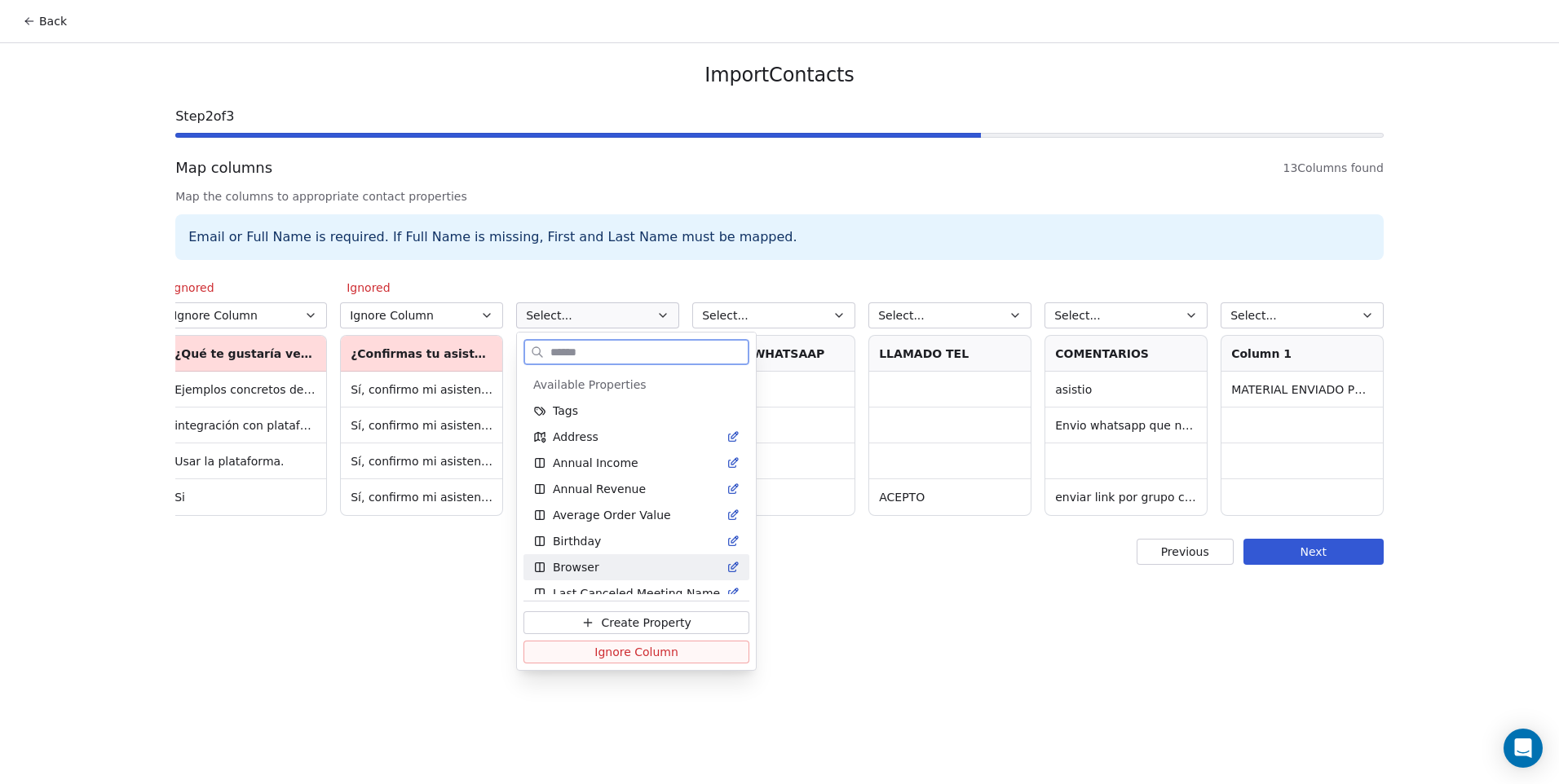
click at [655, 652] on span "Ignore Column" at bounding box center [637, 652] width 84 height 16
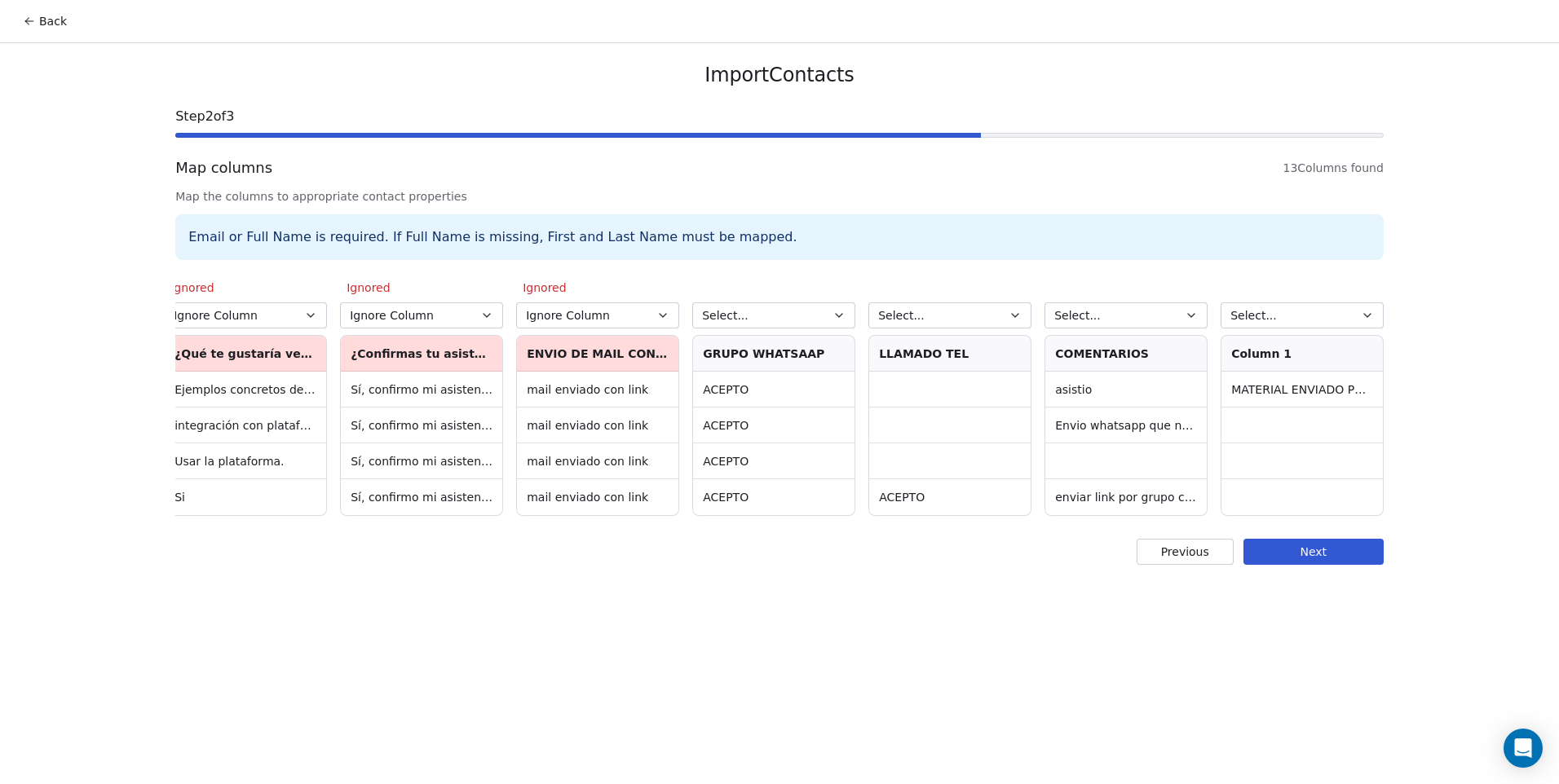
click at [779, 310] on button "Select..." at bounding box center [773, 315] width 163 height 26
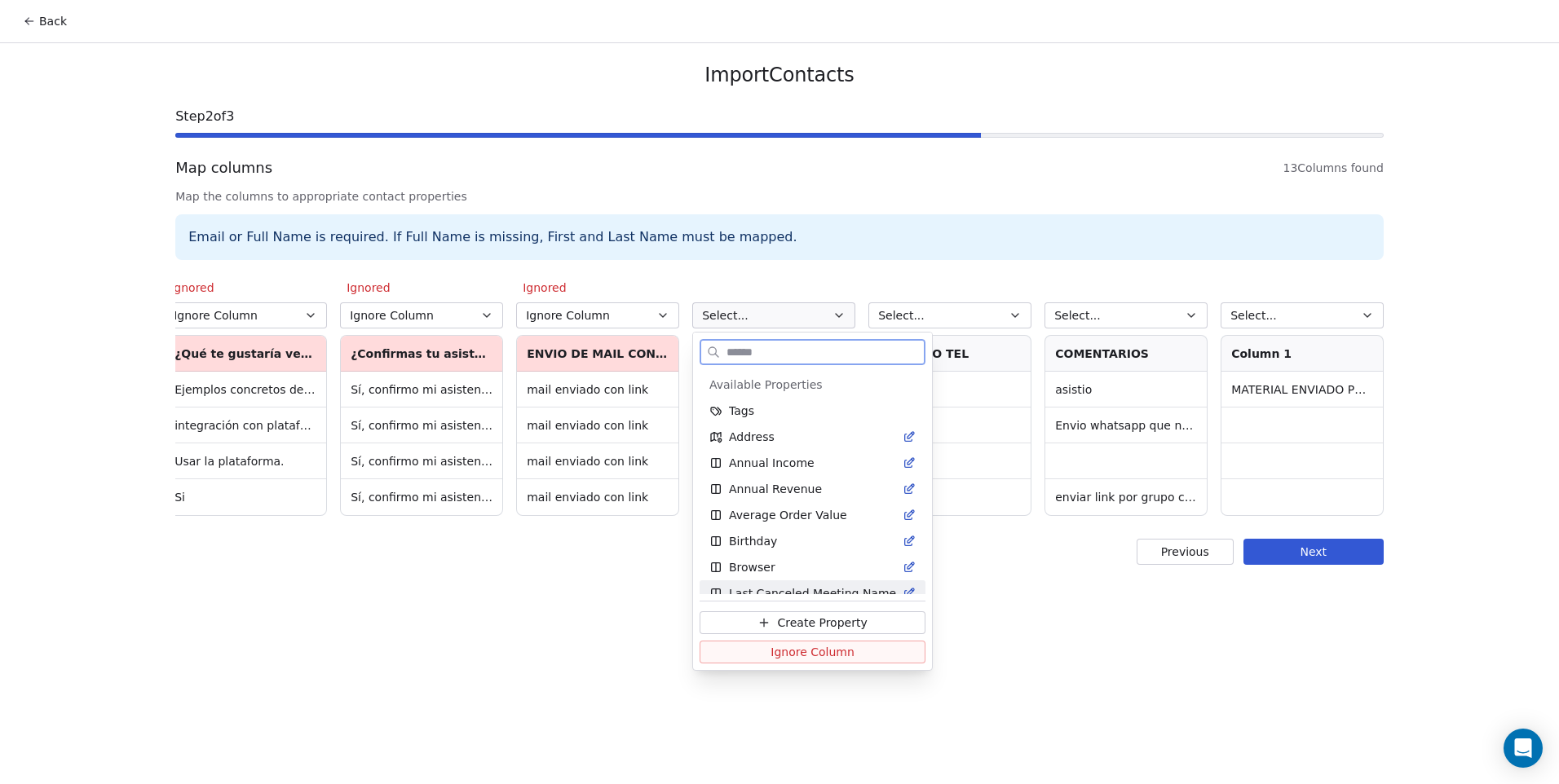
click at [804, 654] on span "Ignore Column" at bounding box center [813, 652] width 84 height 16
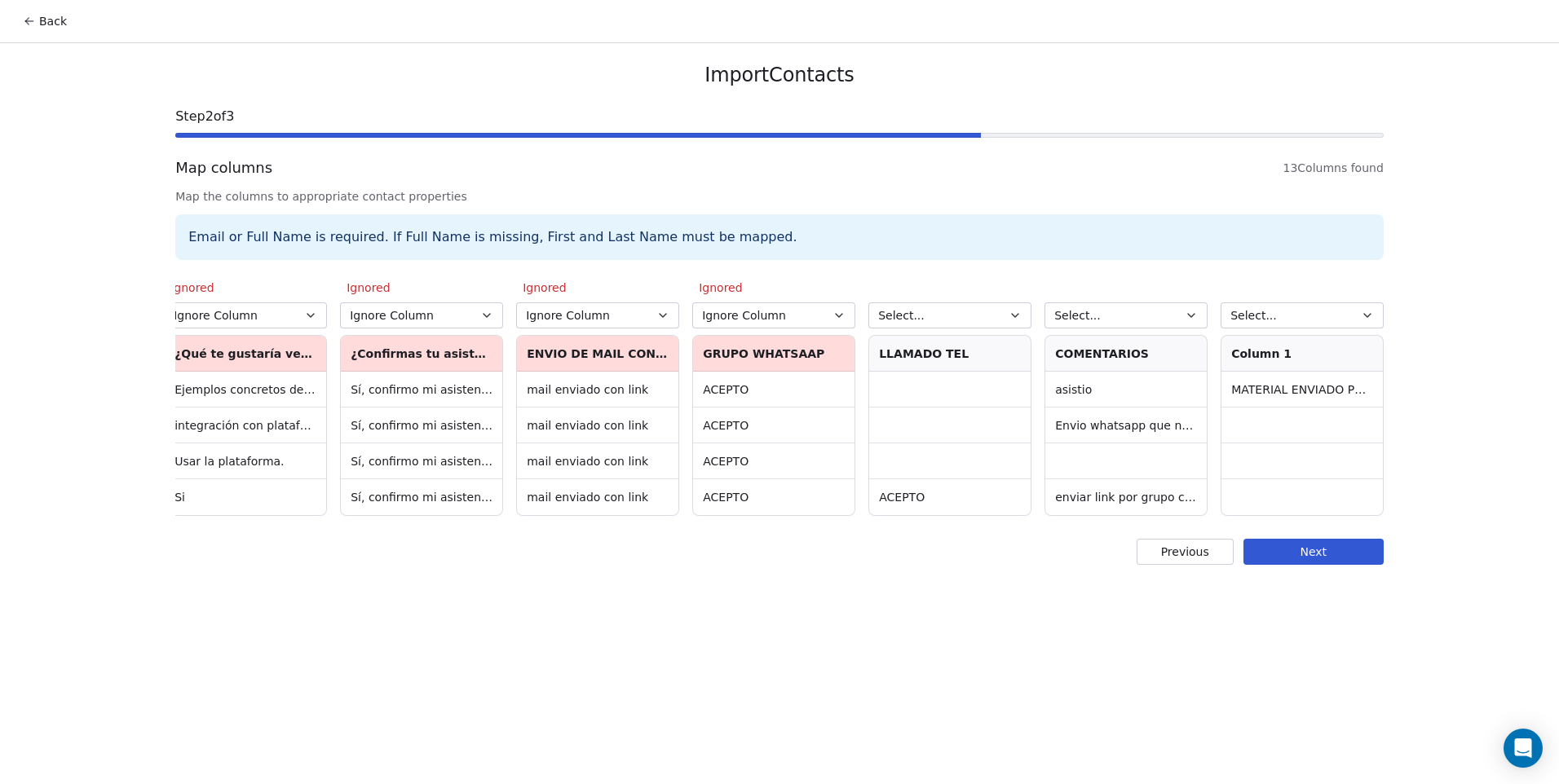
click at [963, 315] on button "Select..." at bounding box center [949, 315] width 163 height 26
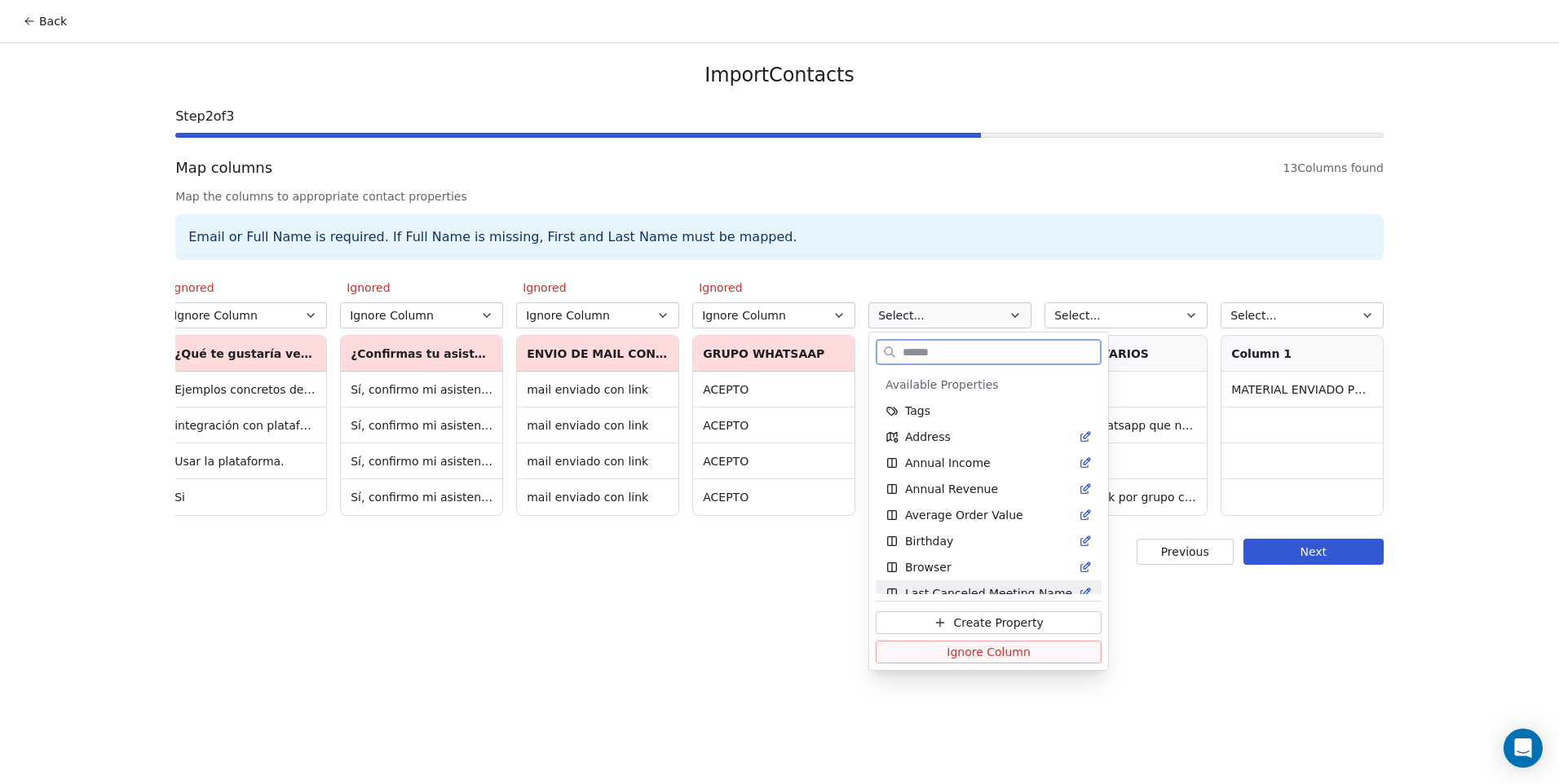
click at [1017, 648] on span "Ignore Column" at bounding box center [989, 652] width 84 height 16
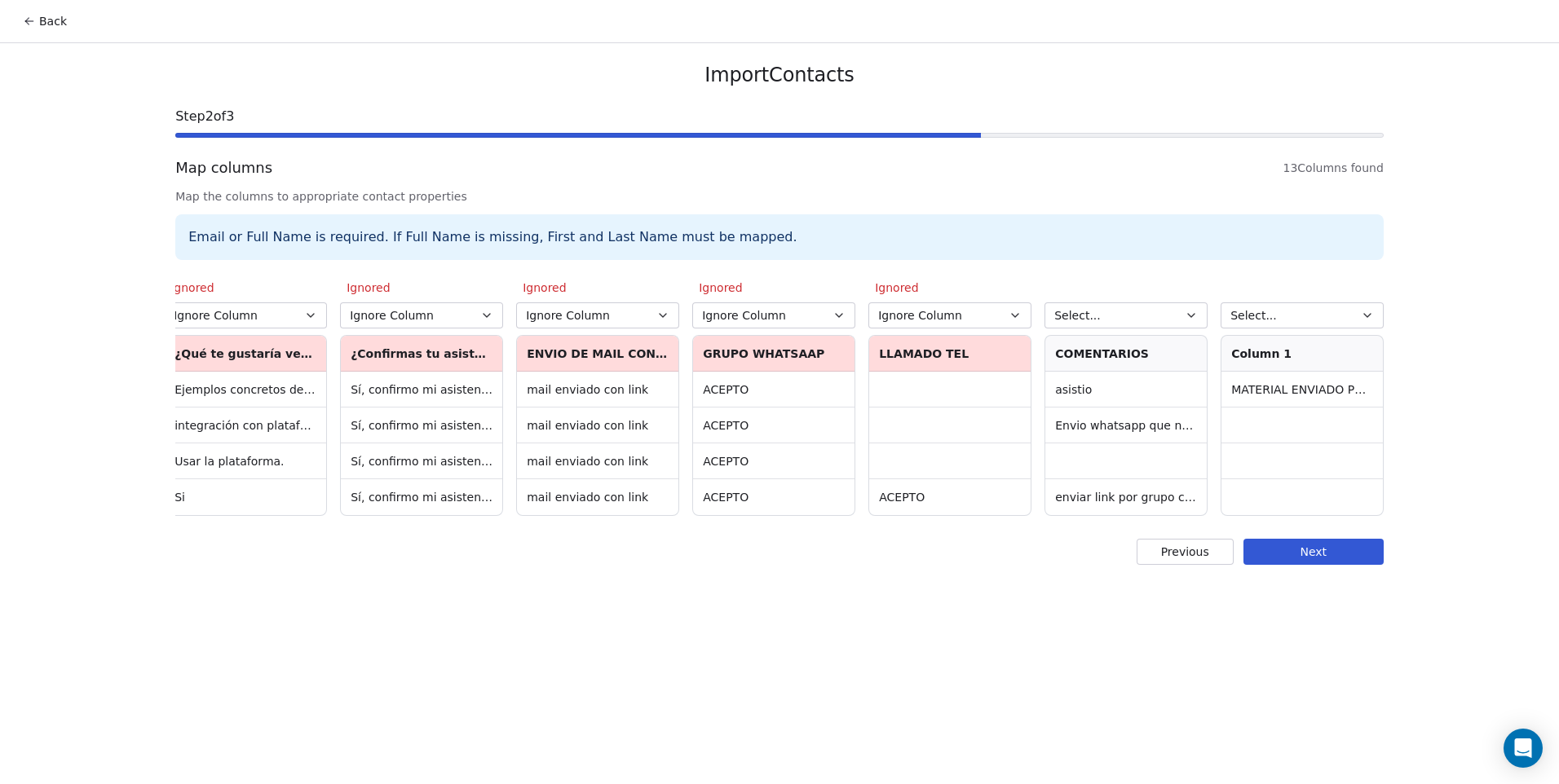
click at [1123, 320] on button "Select..." at bounding box center [1126, 315] width 163 height 26
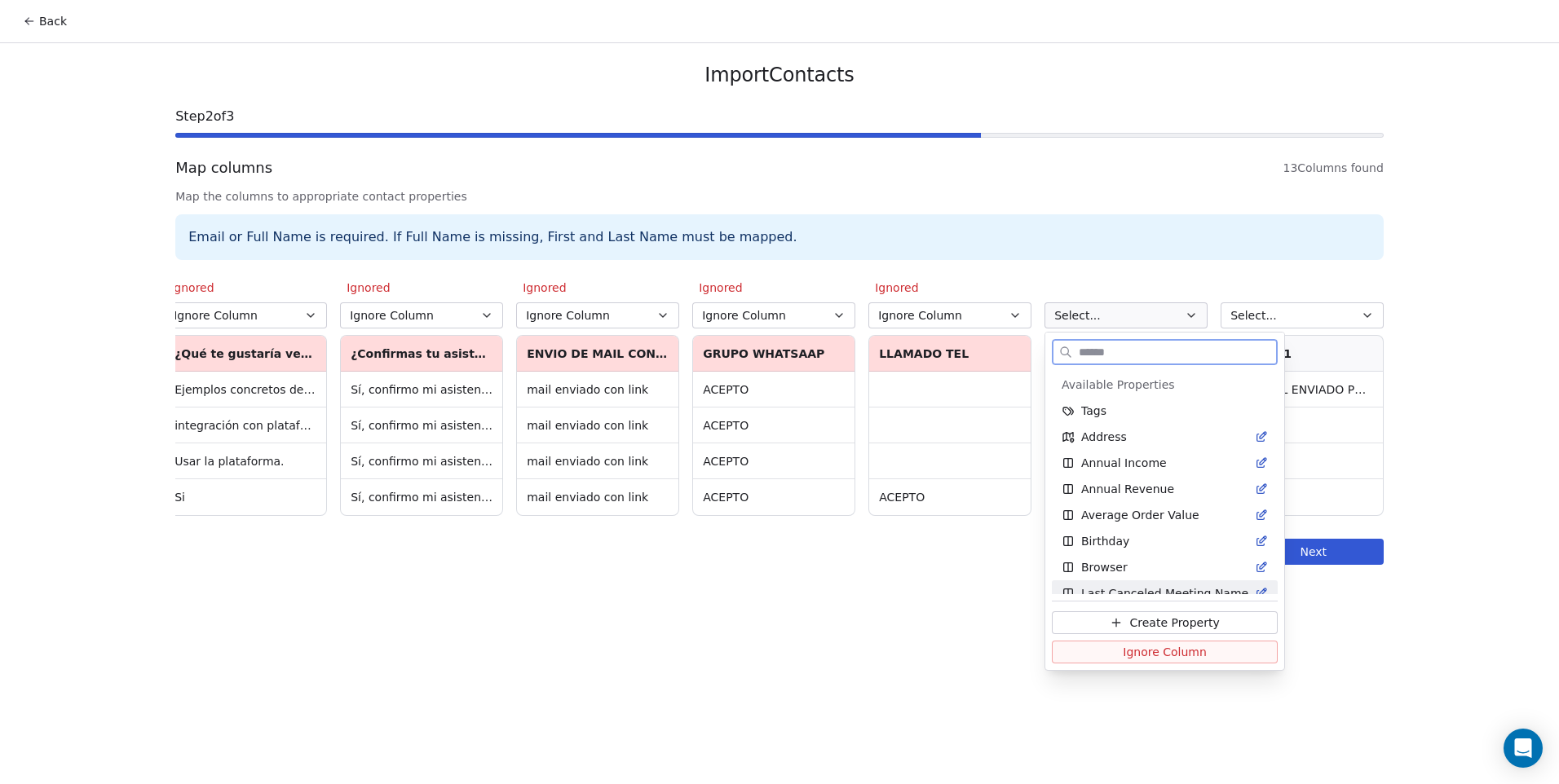
click at [1130, 655] on span "Ignore Column" at bounding box center [1165, 652] width 84 height 16
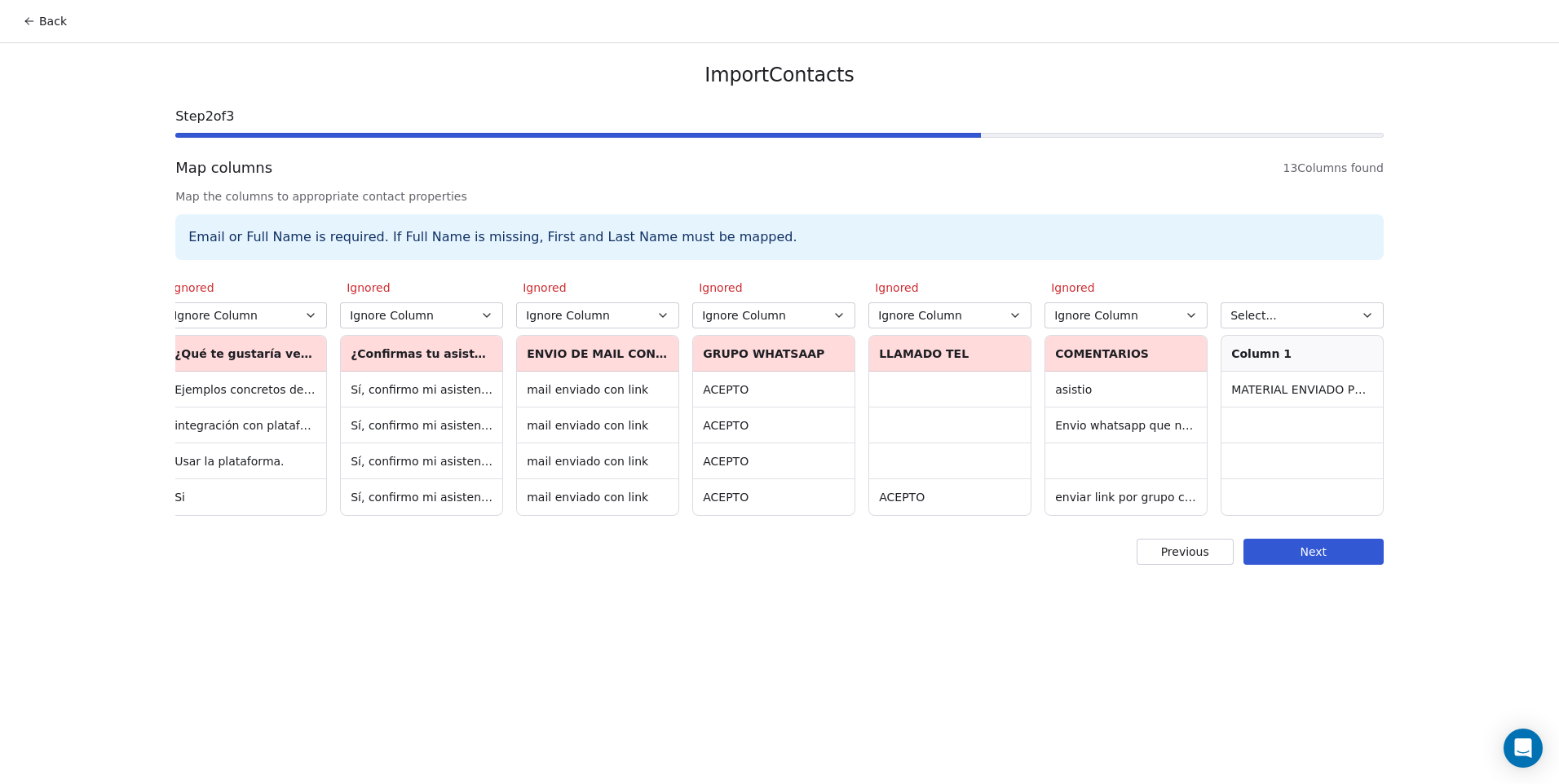
click at [1309, 314] on button "Select..." at bounding box center [1302, 315] width 163 height 26
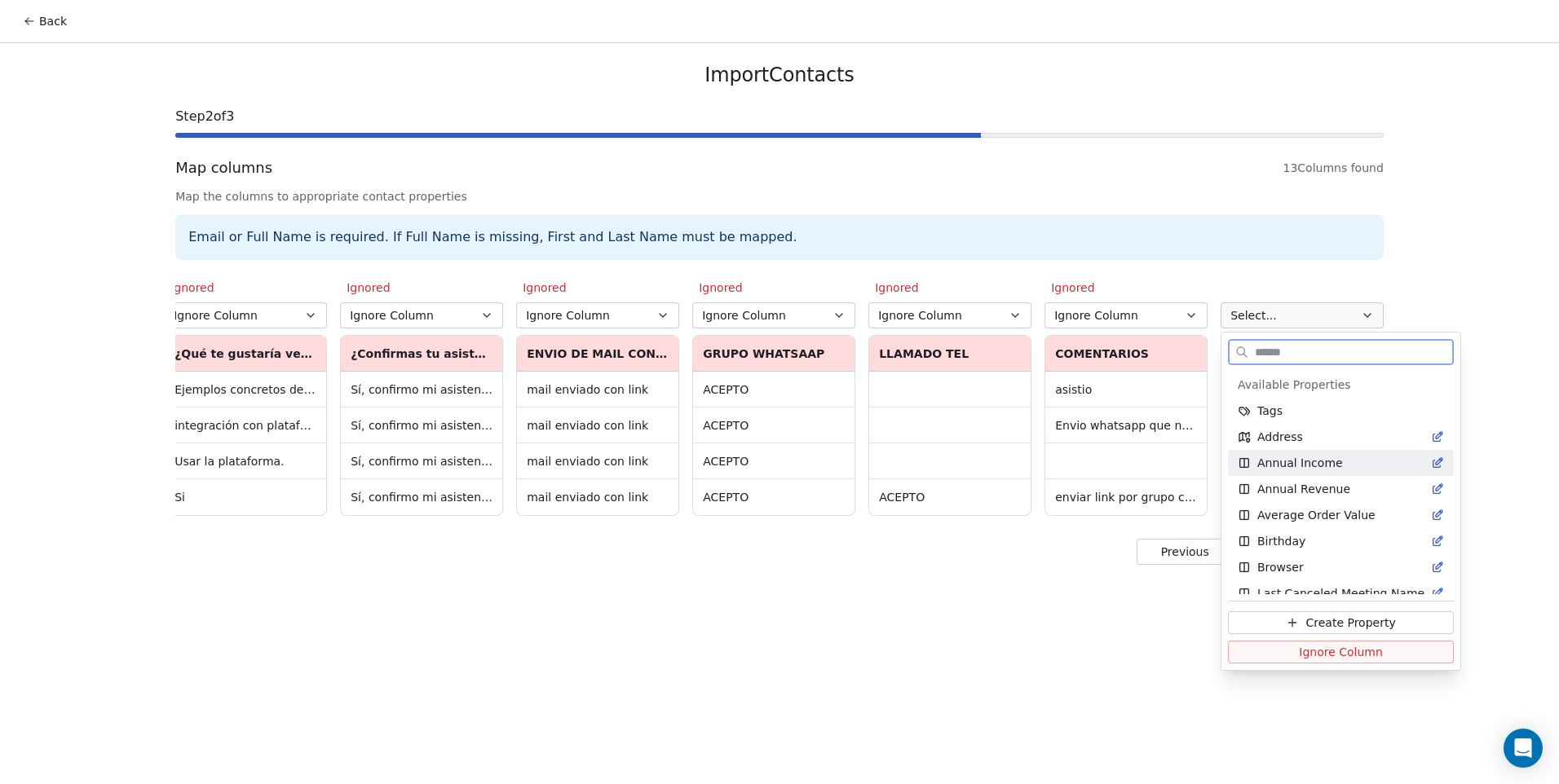
click at [1273, 660] on button "Ignore Column" at bounding box center [1341, 652] width 226 height 23
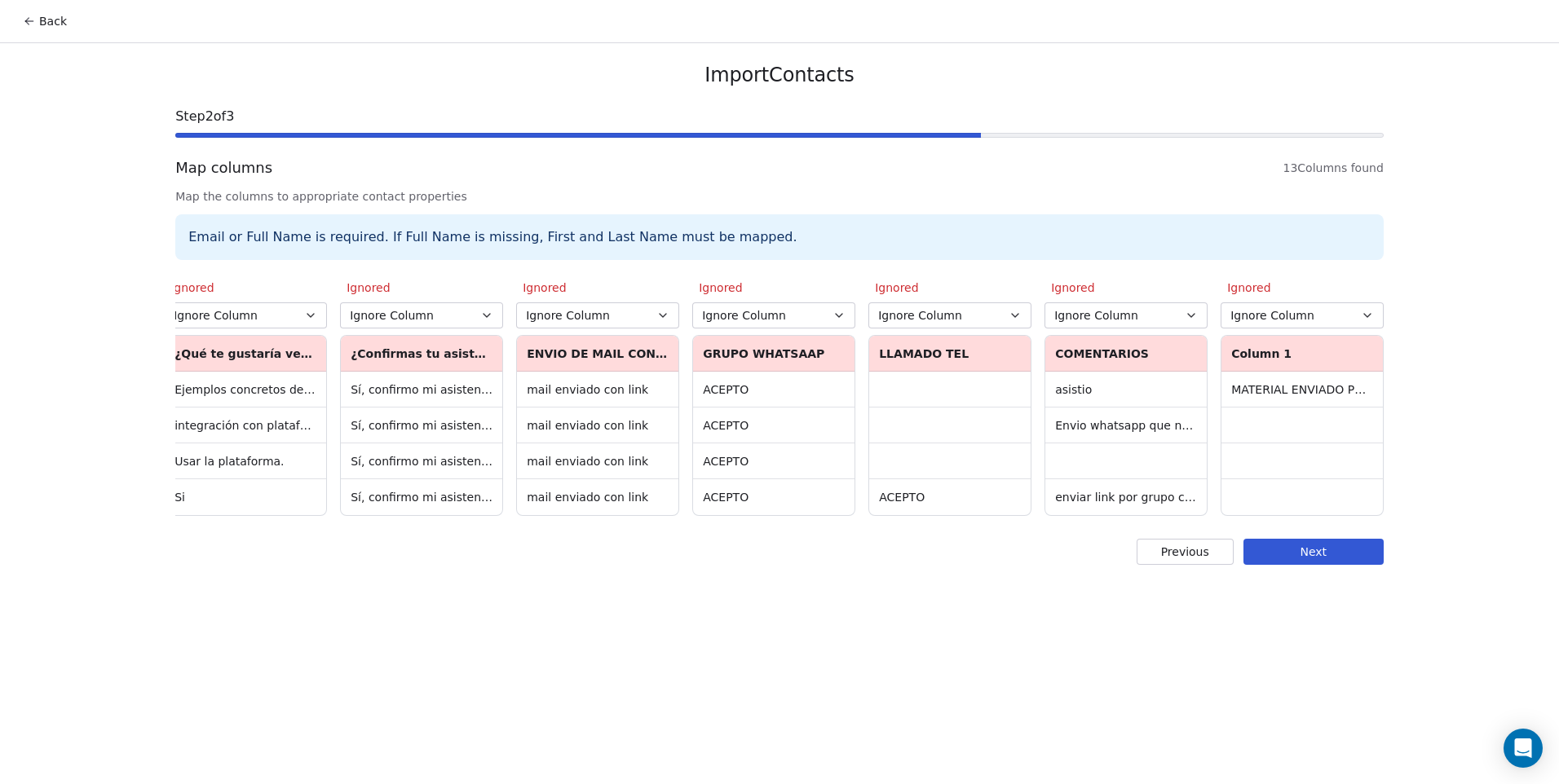
click at [1318, 565] on button "Next" at bounding box center [1313, 552] width 140 height 26
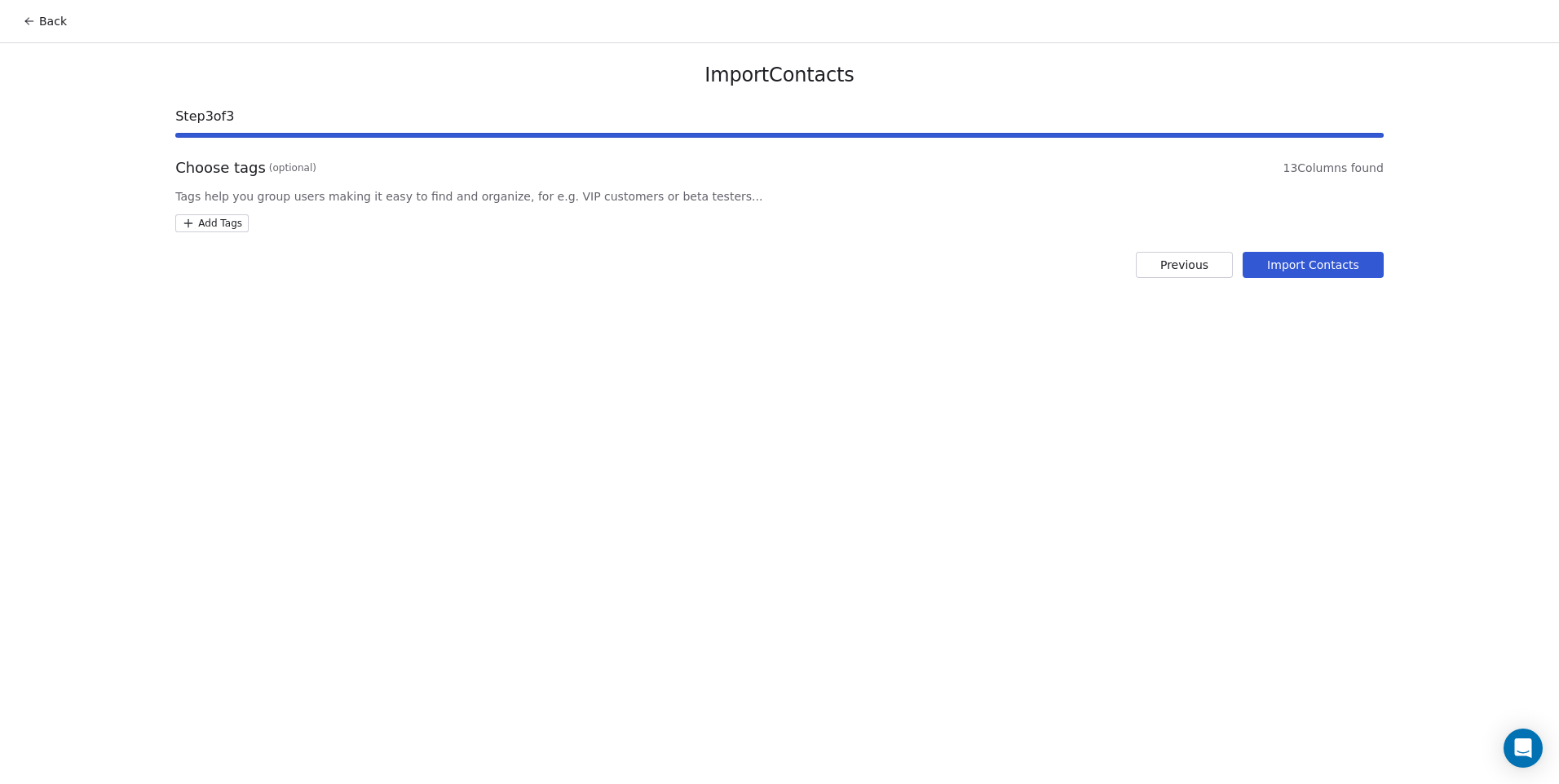
click at [202, 214] on div "Choose tags (optional) 13 Columns found Tags help you group users making it eas…" at bounding box center [779, 195] width 1208 height 75
click at [209, 223] on html "Back Import Contacts Step 3 of 3 Choose tags (optional) 13 Columns found Tags h…" at bounding box center [779, 392] width 1559 height 784
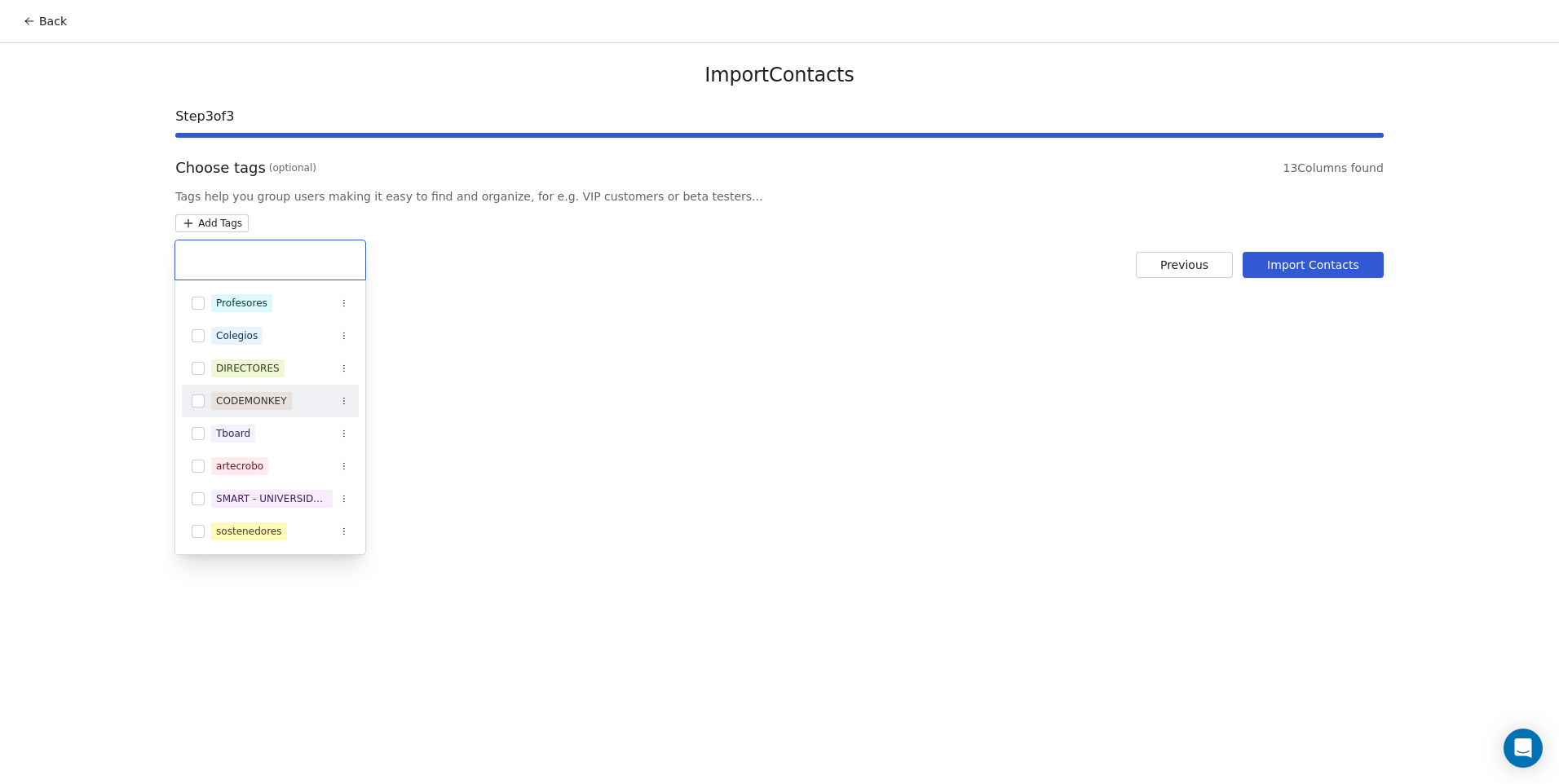
click at [264, 401] on div "CODEMONKEY" at bounding box center [252, 401] width 71 height 15
click at [620, 411] on html "Back Import Contacts Step 3 of 3 Choose tags (optional) 13 Columns found Tags h…" at bounding box center [779, 392] width 1559 height 784
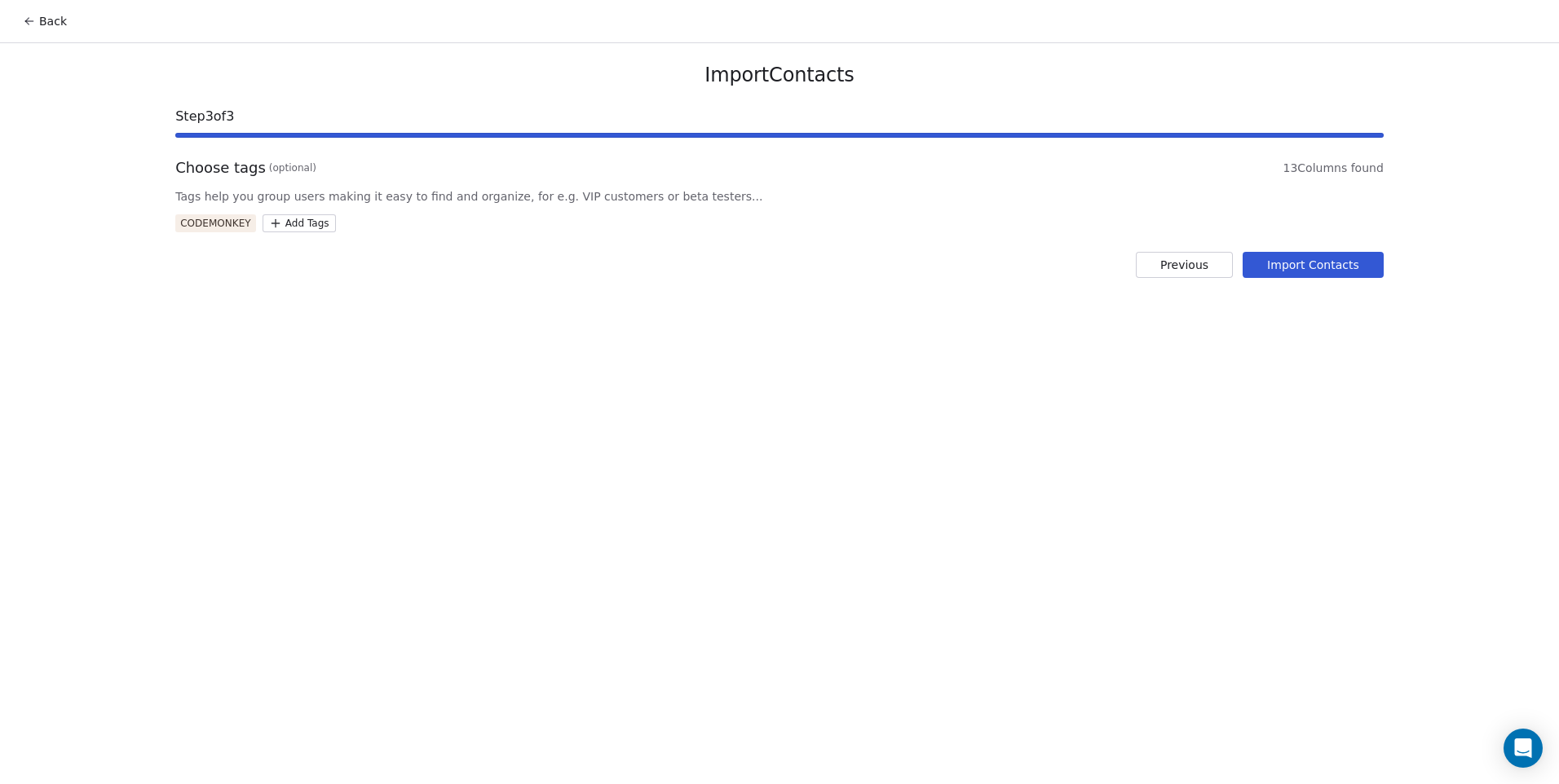
click at [1294, 269] on button "Import Contacts" at bounding box center [1313, 265] width 141 height 26
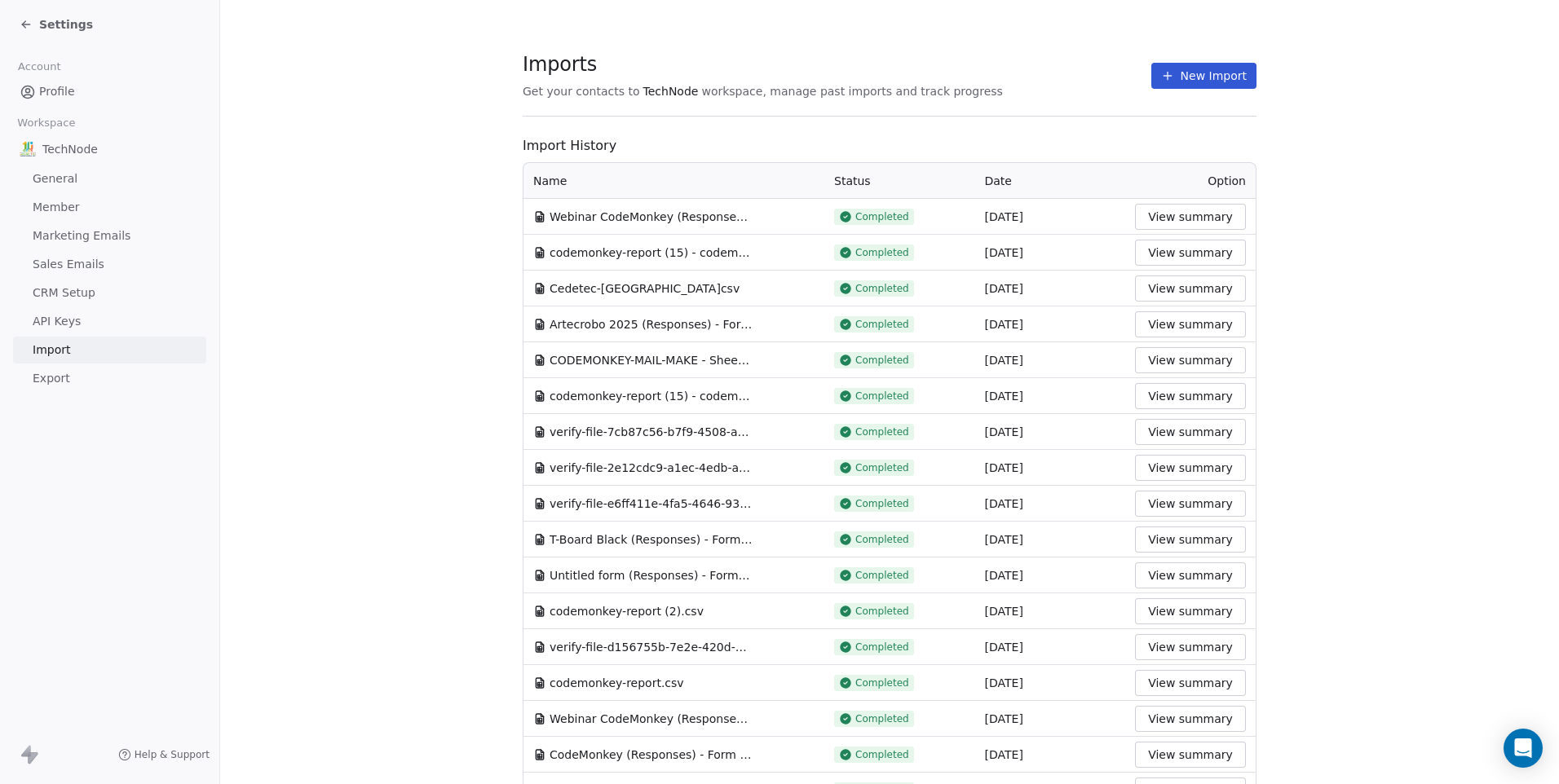
click at [1217, 86] on button "New Import" at bounding box center [1203, 76] width 105 height 26
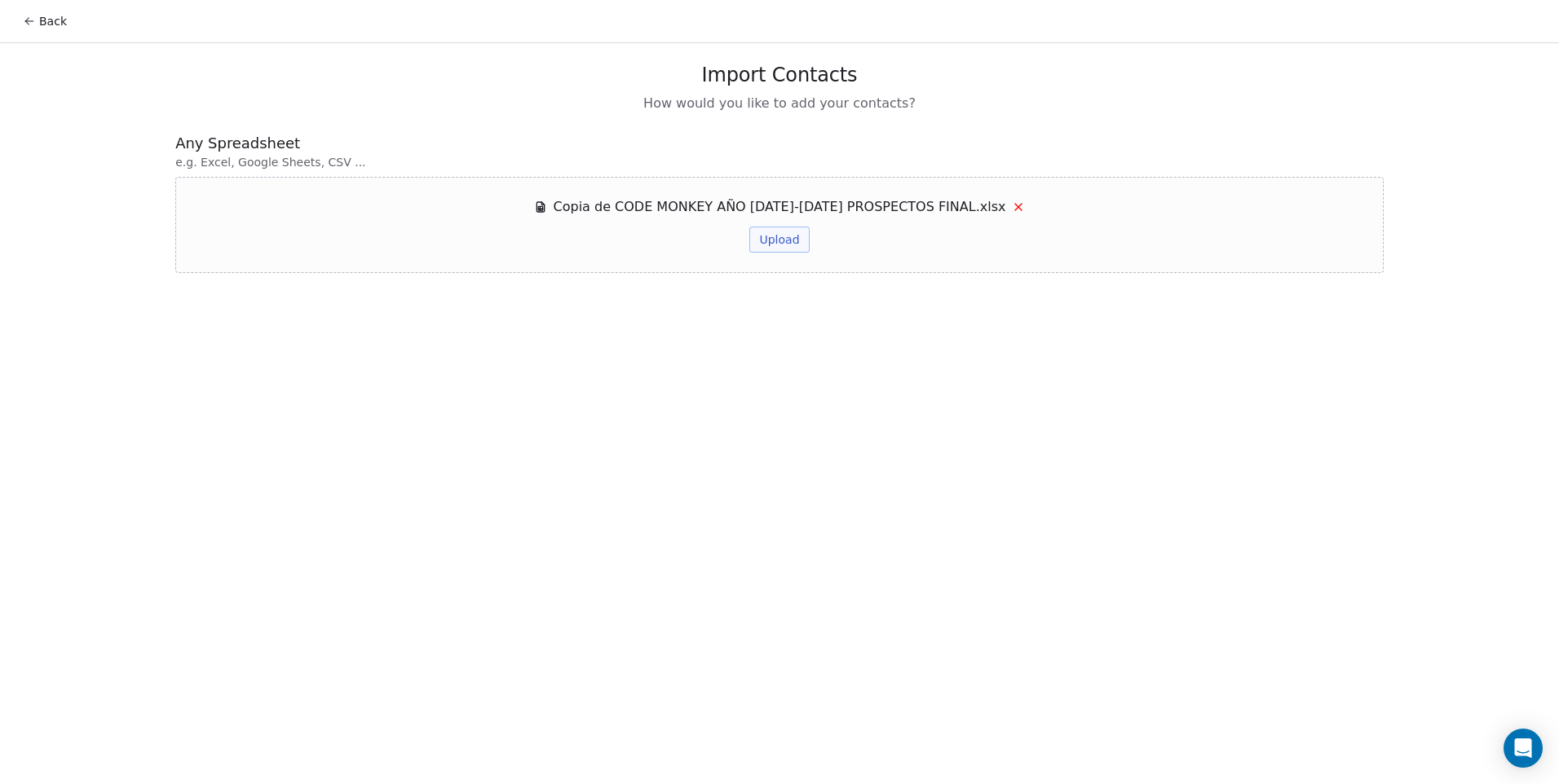
click at [775, 241] on button "Upload" at bounding box center [779, 240] width 60 height 26
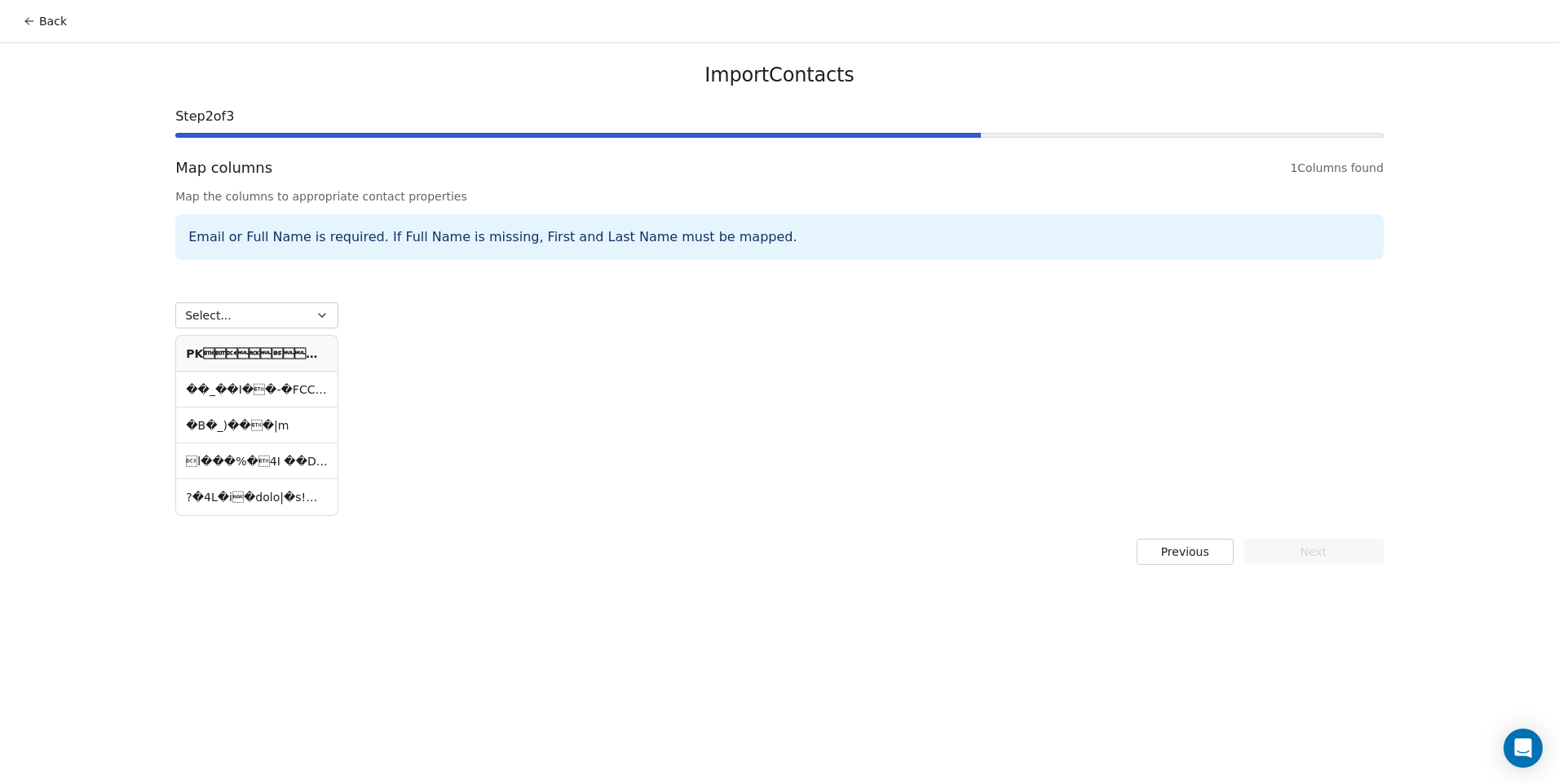
click at [949, 290] on div "Select... PK     ! m�Ŀ ��_��I��-�FCC��������|k�Wq�� �B�_)���|m" at bounding box center [779, 394] width 1208 height 250
click at [265, 333] on div "Select... PK     ! m�Ŀ ��_��I��-�FCC��������|k�Wq�� �B�_)���|m" at bounding box center [256, 394] width 163 height 243
click at [265, 324] on button "Select..." at bounding box center [256, 315] width 163 height 26
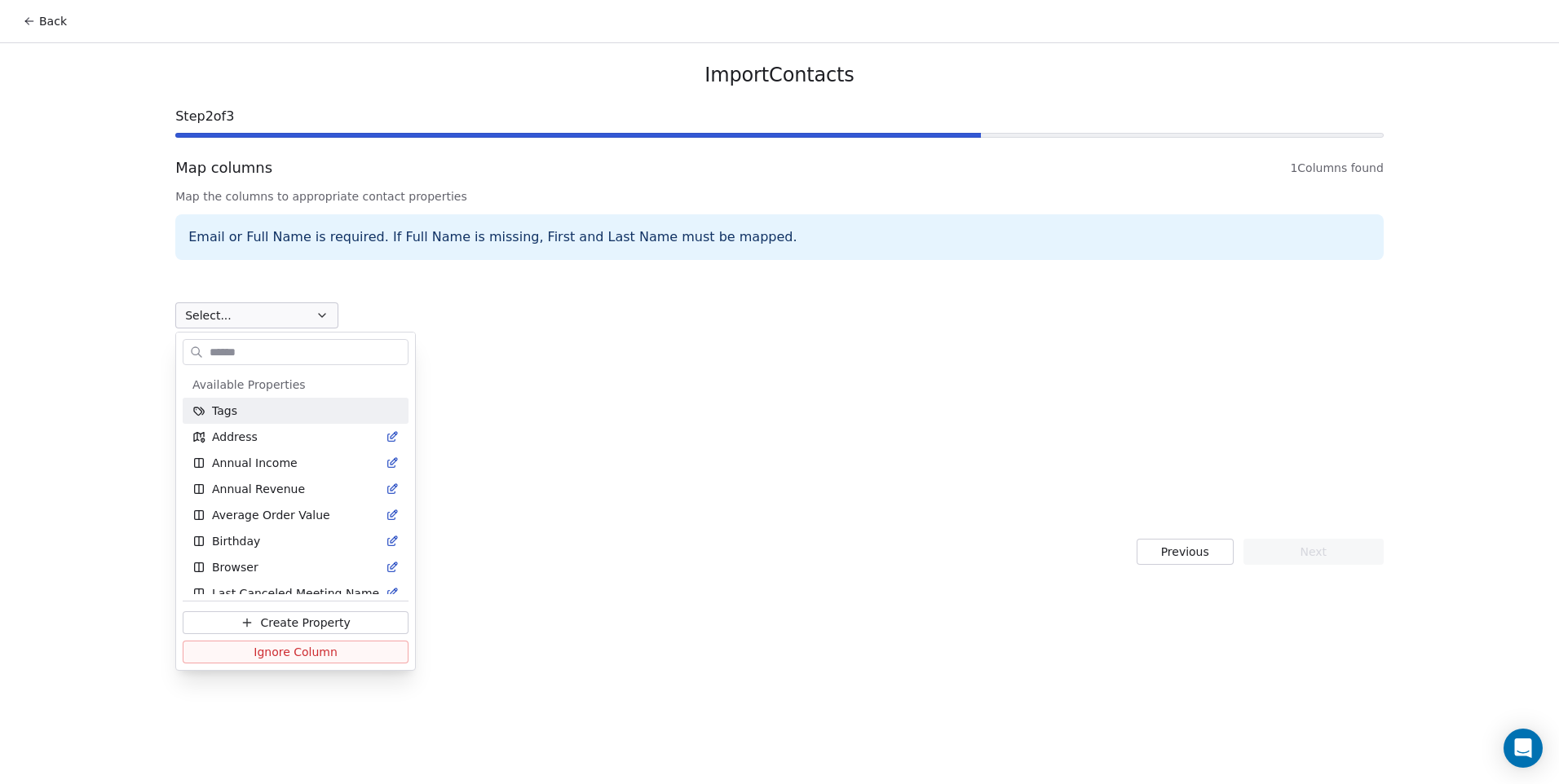
click at [268, 318] on html "Back Import Contacts Step 2 of 3 Map columns 1 Columns found Map the columns to…" at bounding box center [779, 392] width 1559 height 784
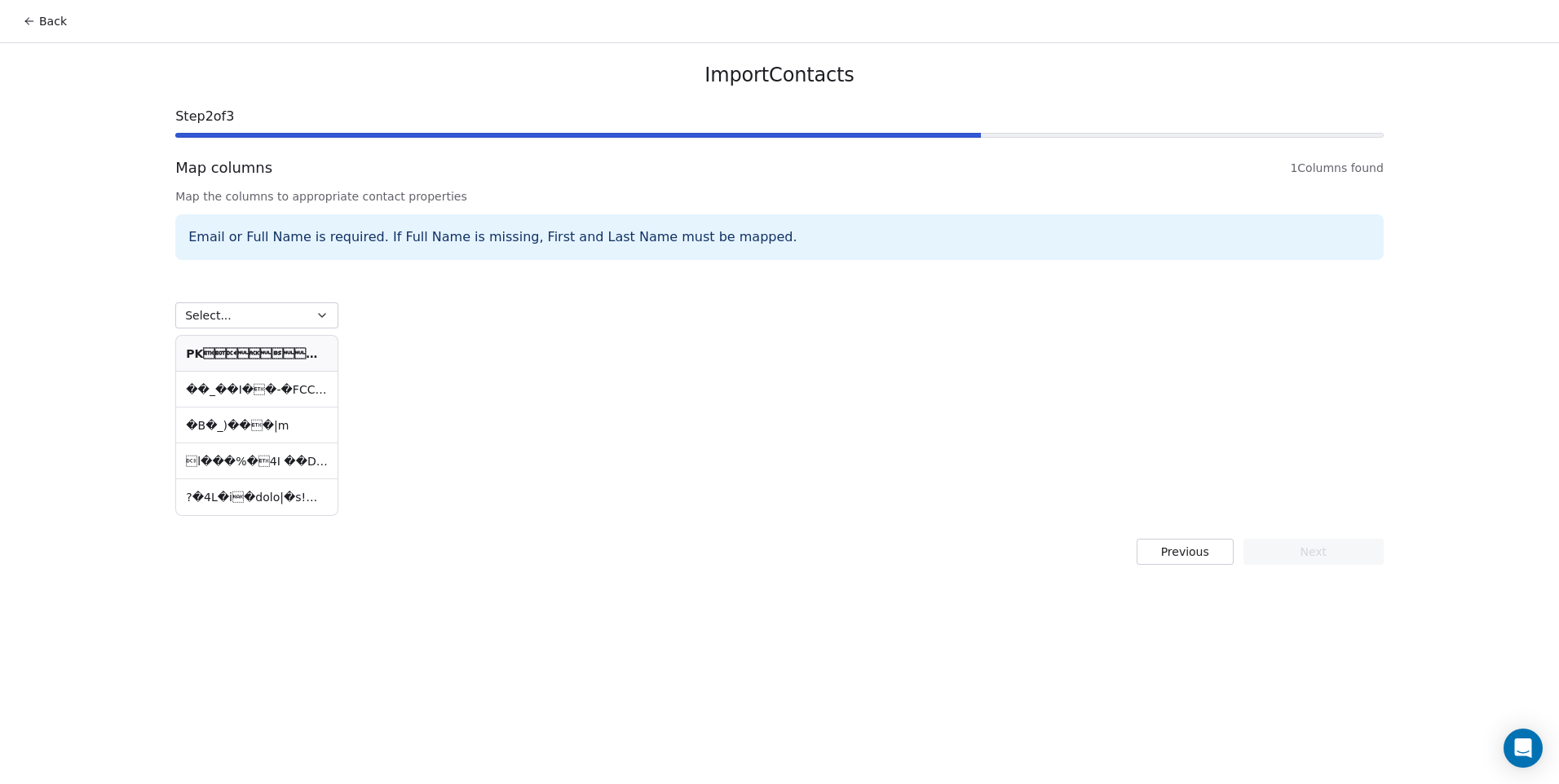
click at [526, 372] on div "Select... PK     ! m�Ŀ ��_��I��-�FCC��������|k�Wq�� �B�_)���|m" at bounding box center [779, 394] width 1208 height 250
click at [24, 29] on button "Back" at bounding box center [45, 21] width 64 height 29
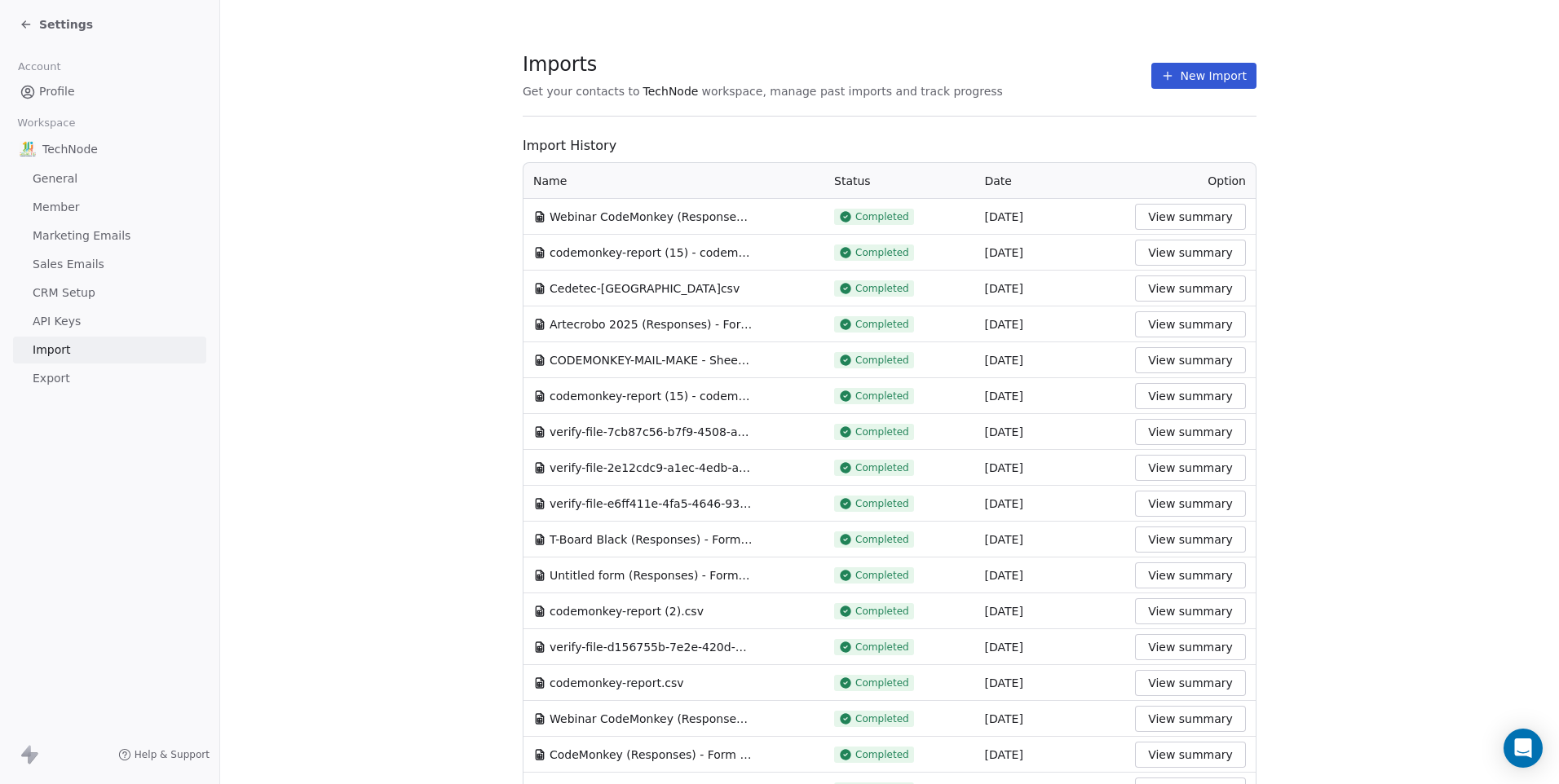
click at [1194, 87] on button "New Import" at bounding box center [1203, 76] width 105 height 26
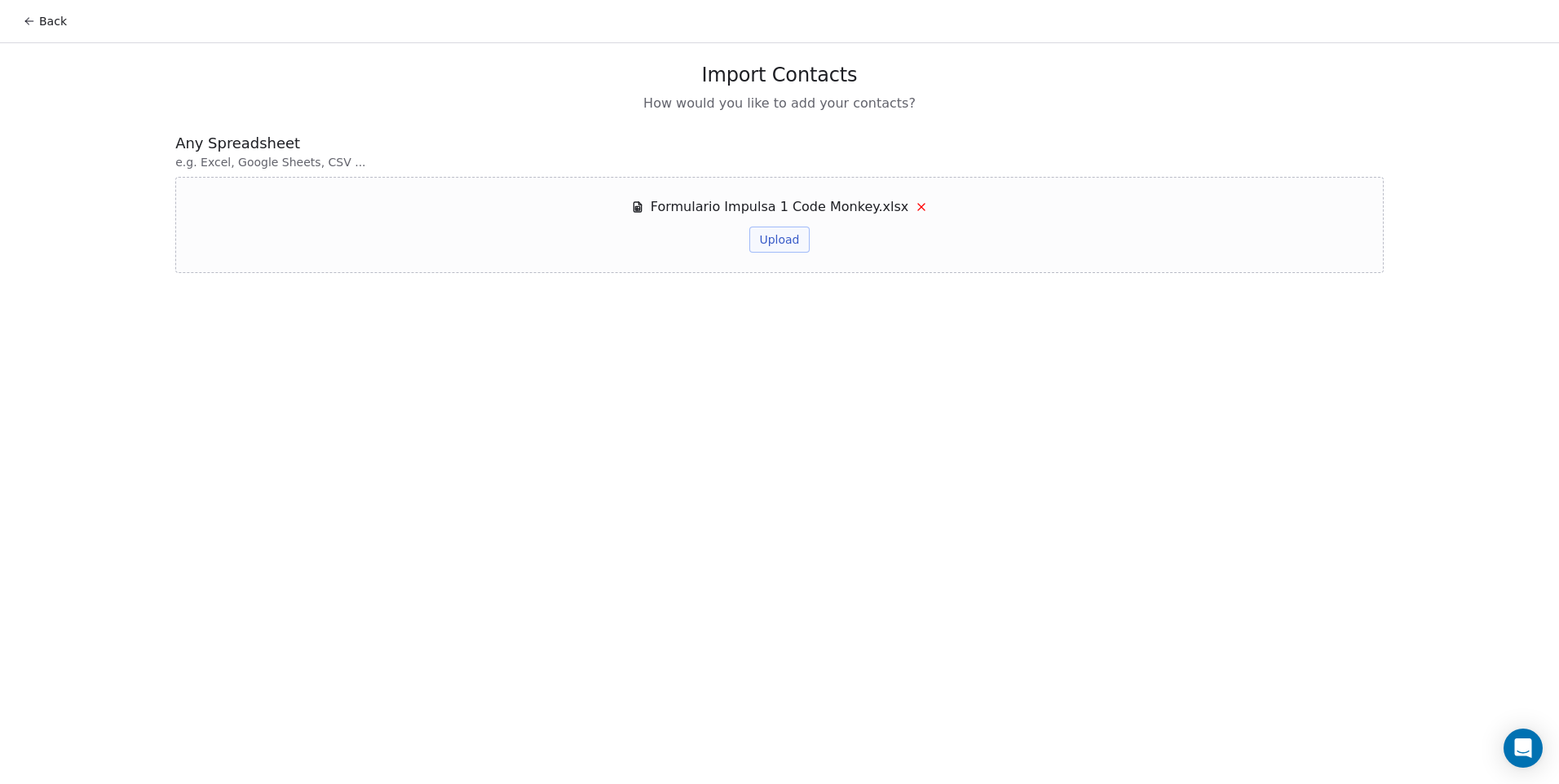
click at [780, 249] on button "Upload" at bounding box center [779, 240] width 60 height 26
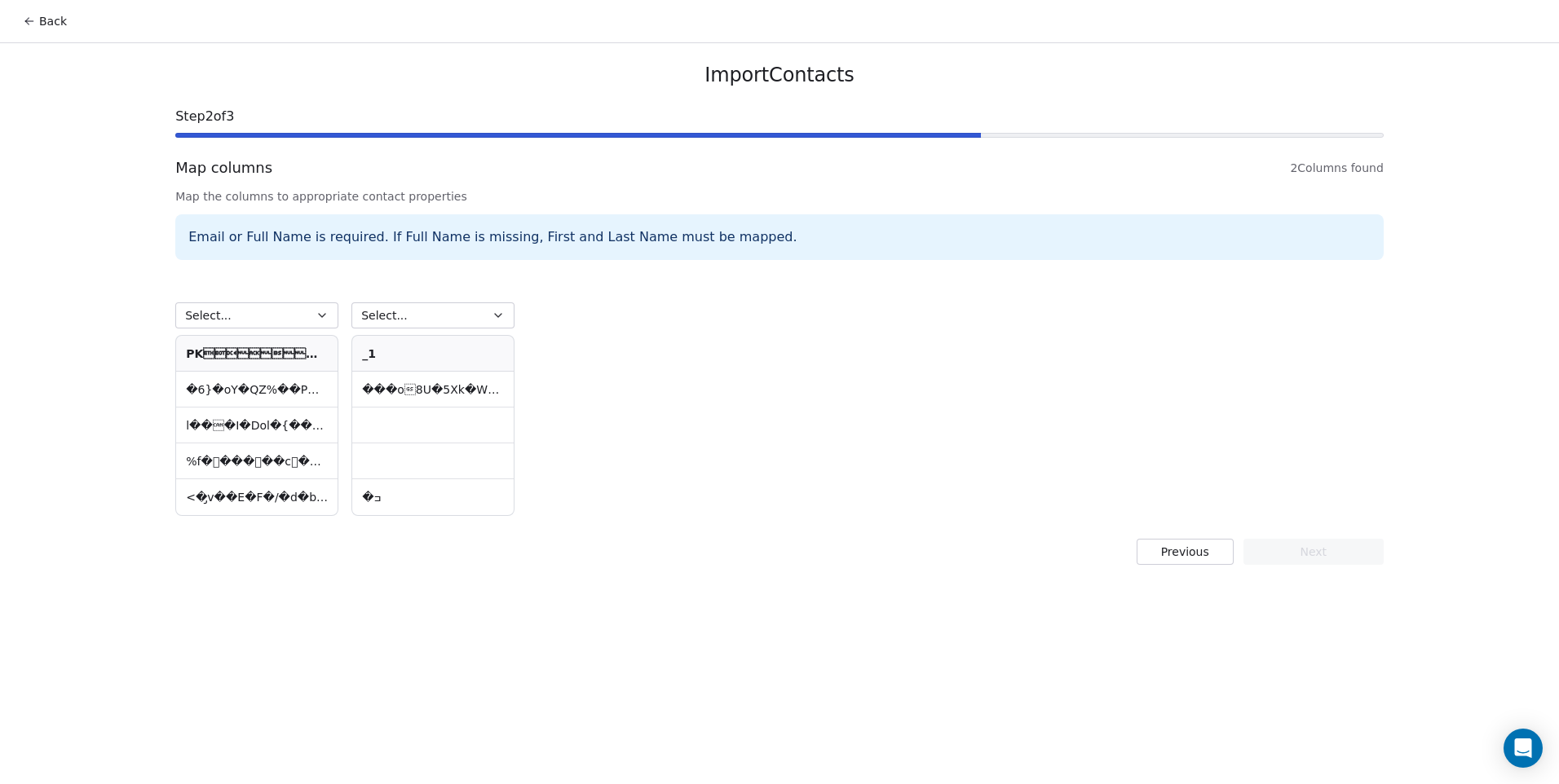
click at [52, 23] on button "Back" at bounding box center [45, 21] width 64 height 29
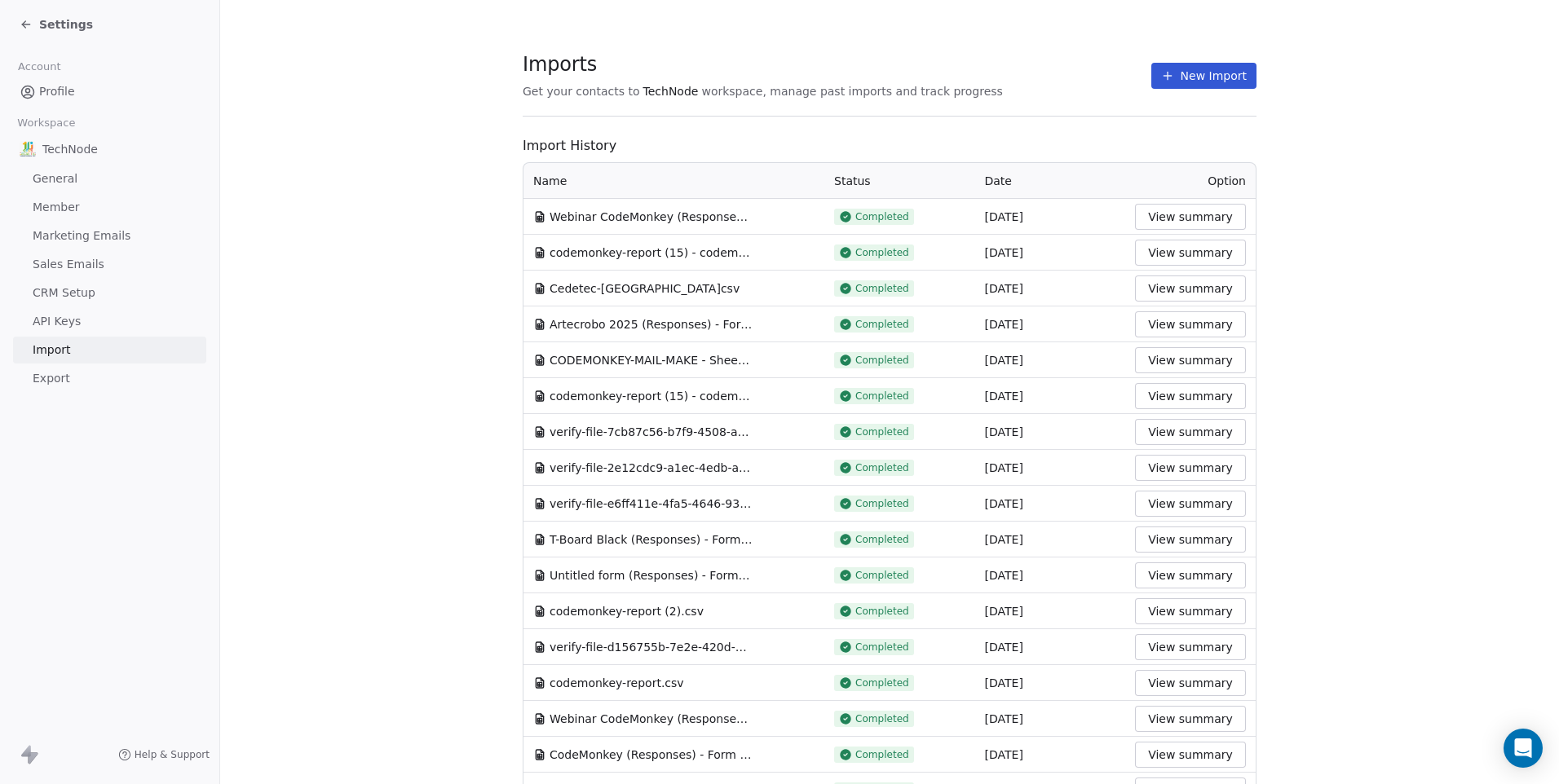
click at [1238, 63] on button "New Import" at bounding box center [1203, 76] width 105 height 26
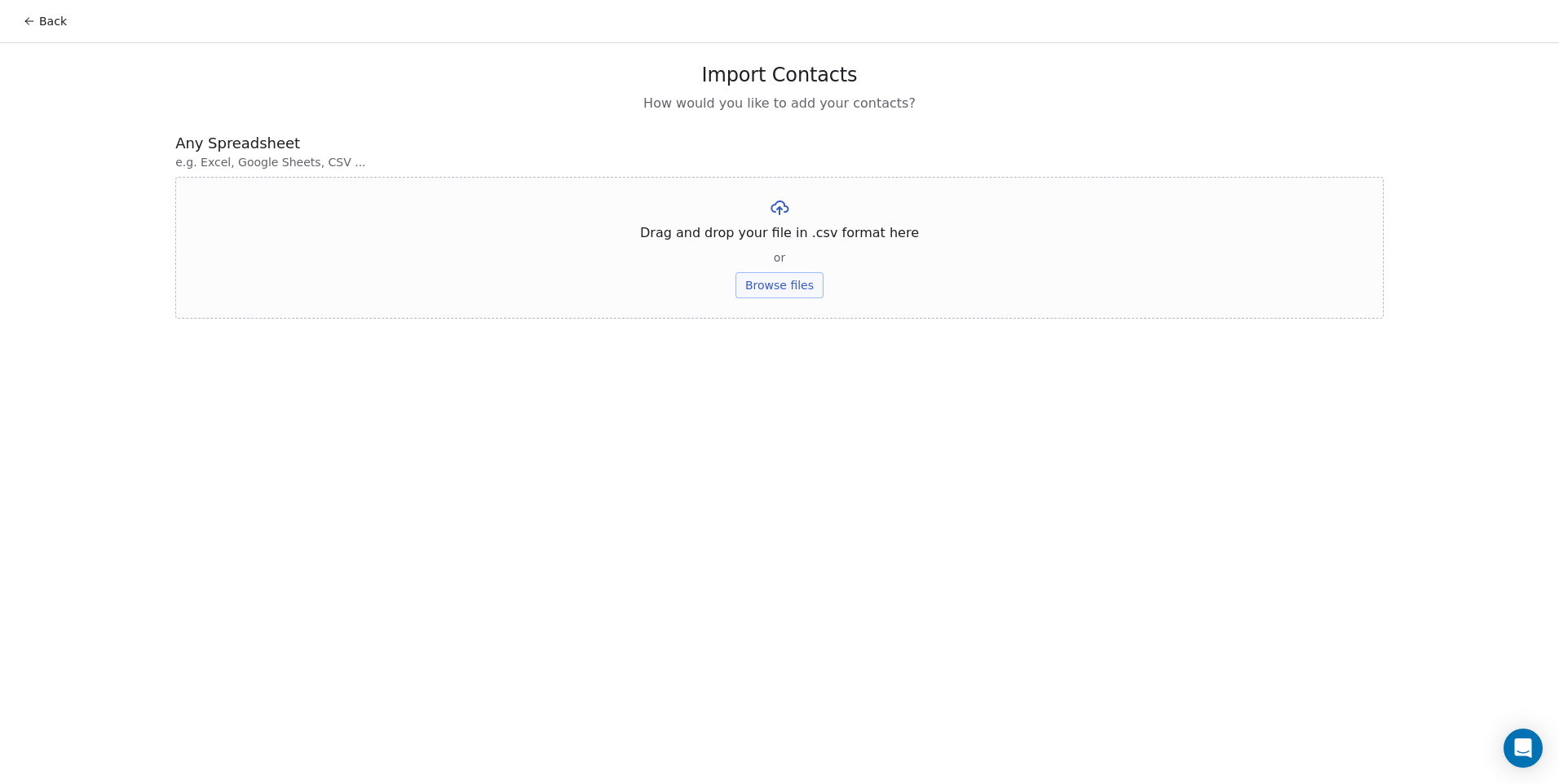
click at [943, 210] on div "Drag and drop your file in .csv format here or Browse files" at bounding box center [779, 247] width 1208 height 142
